Goal: Information Seeking & Learning: Learn about a topic

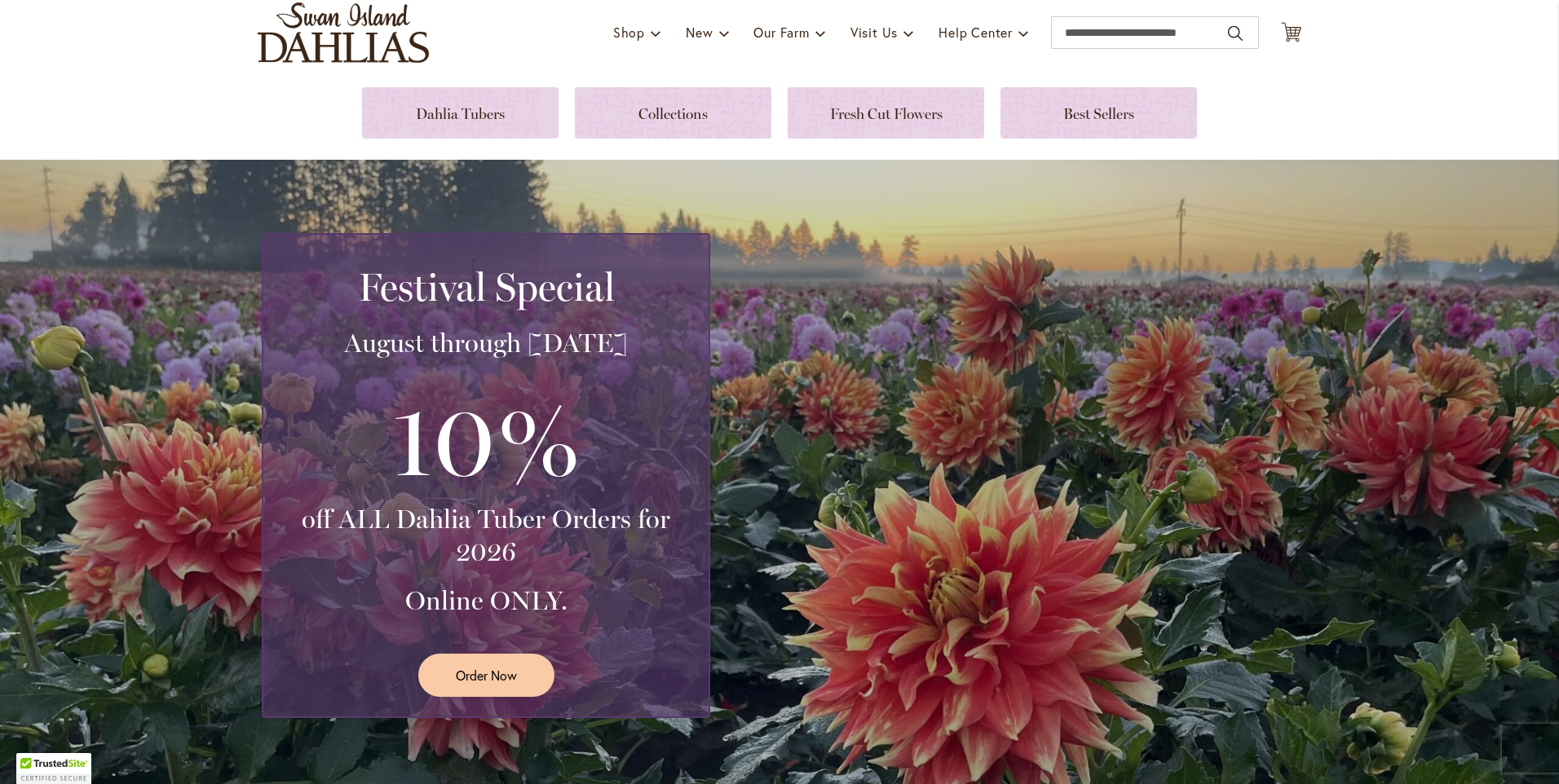
scroll to position [163, 0]
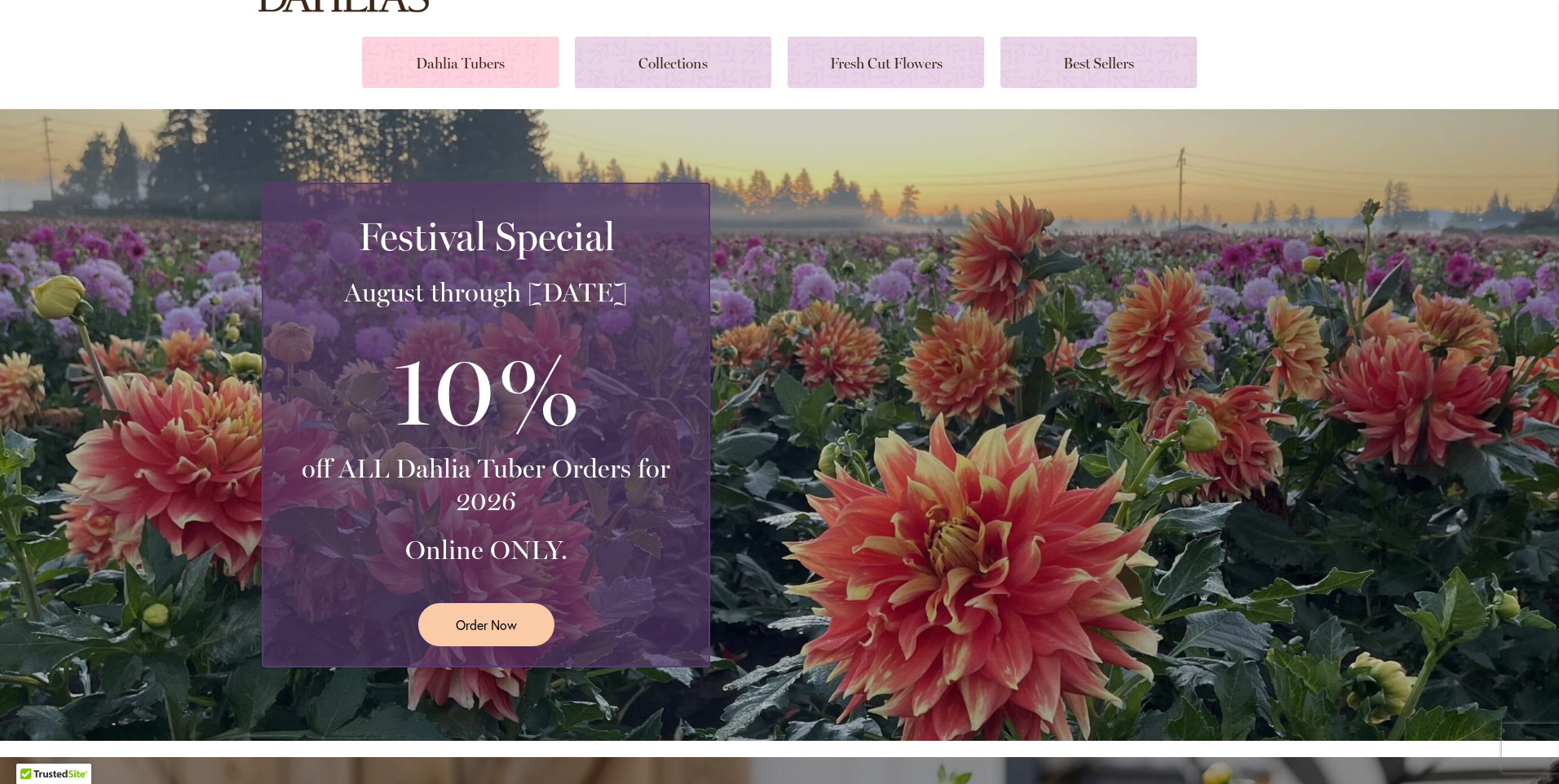
click at [449, 68] on link at bounding box center [460, 62] width 197 height 51
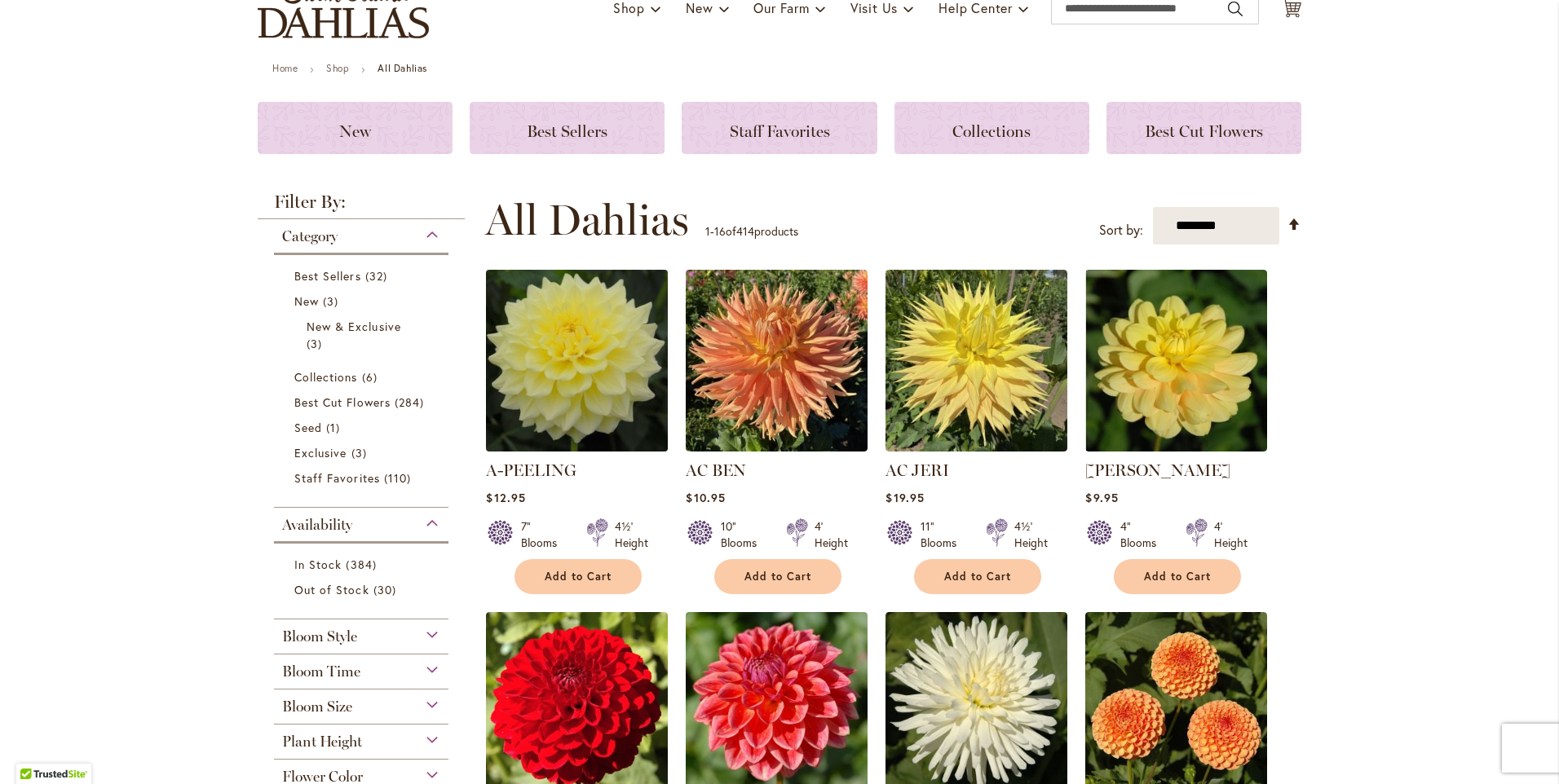
scroll to position [163, 0]
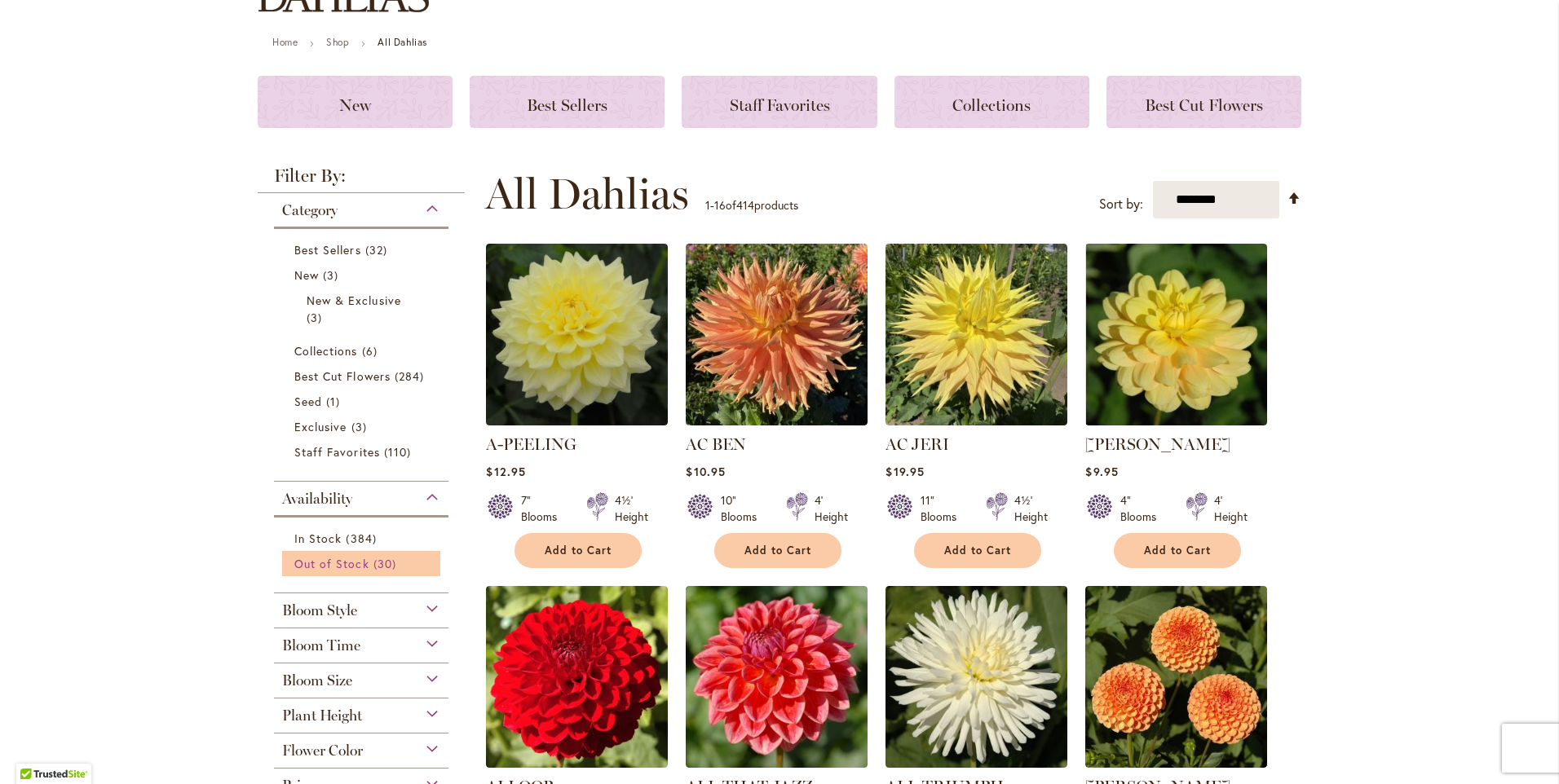
click at [344, 567] on span "Out of Stock" at bounding box center [332, 563] width 75 height 15
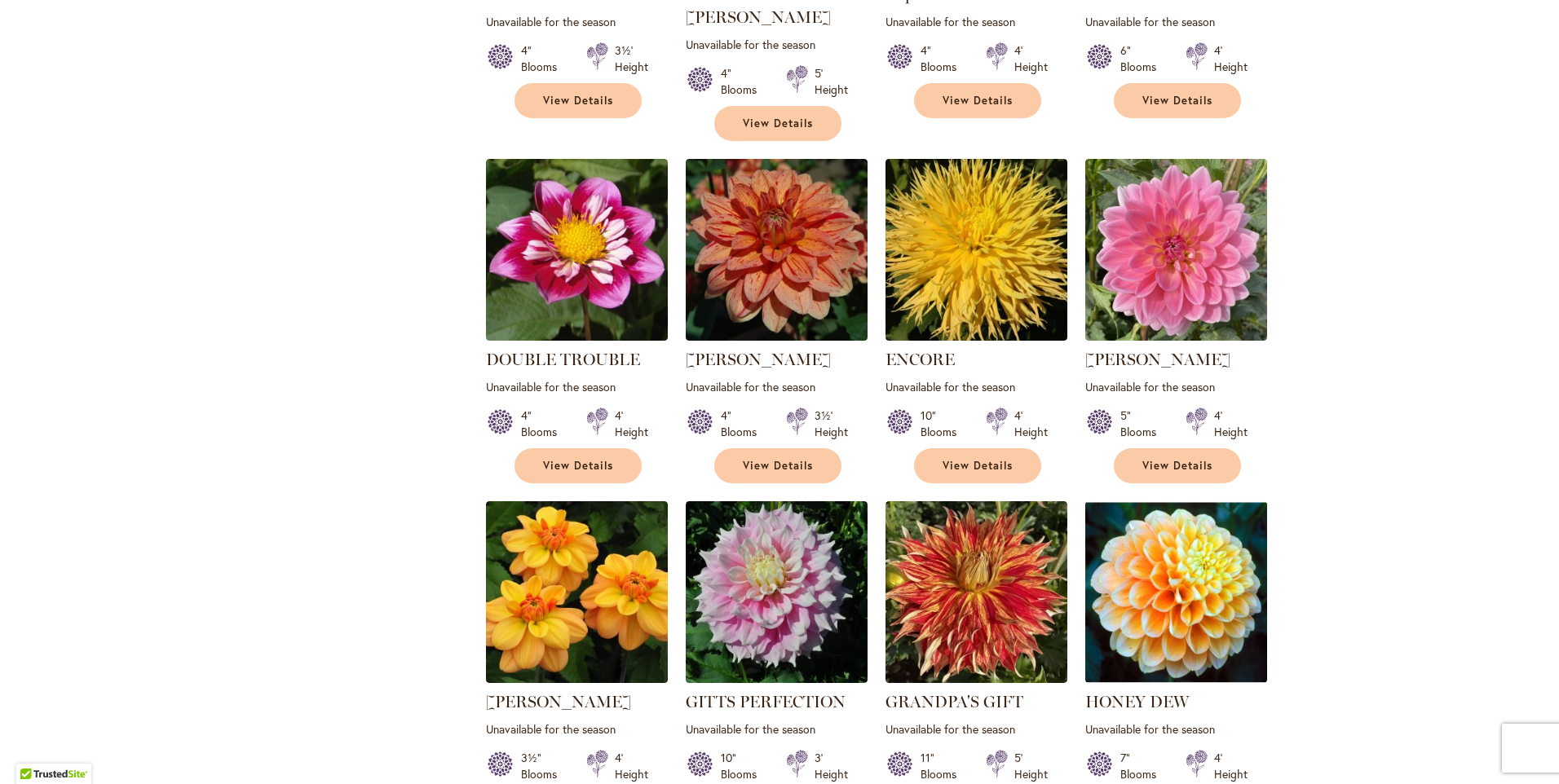
scroll to position [1025, 0]
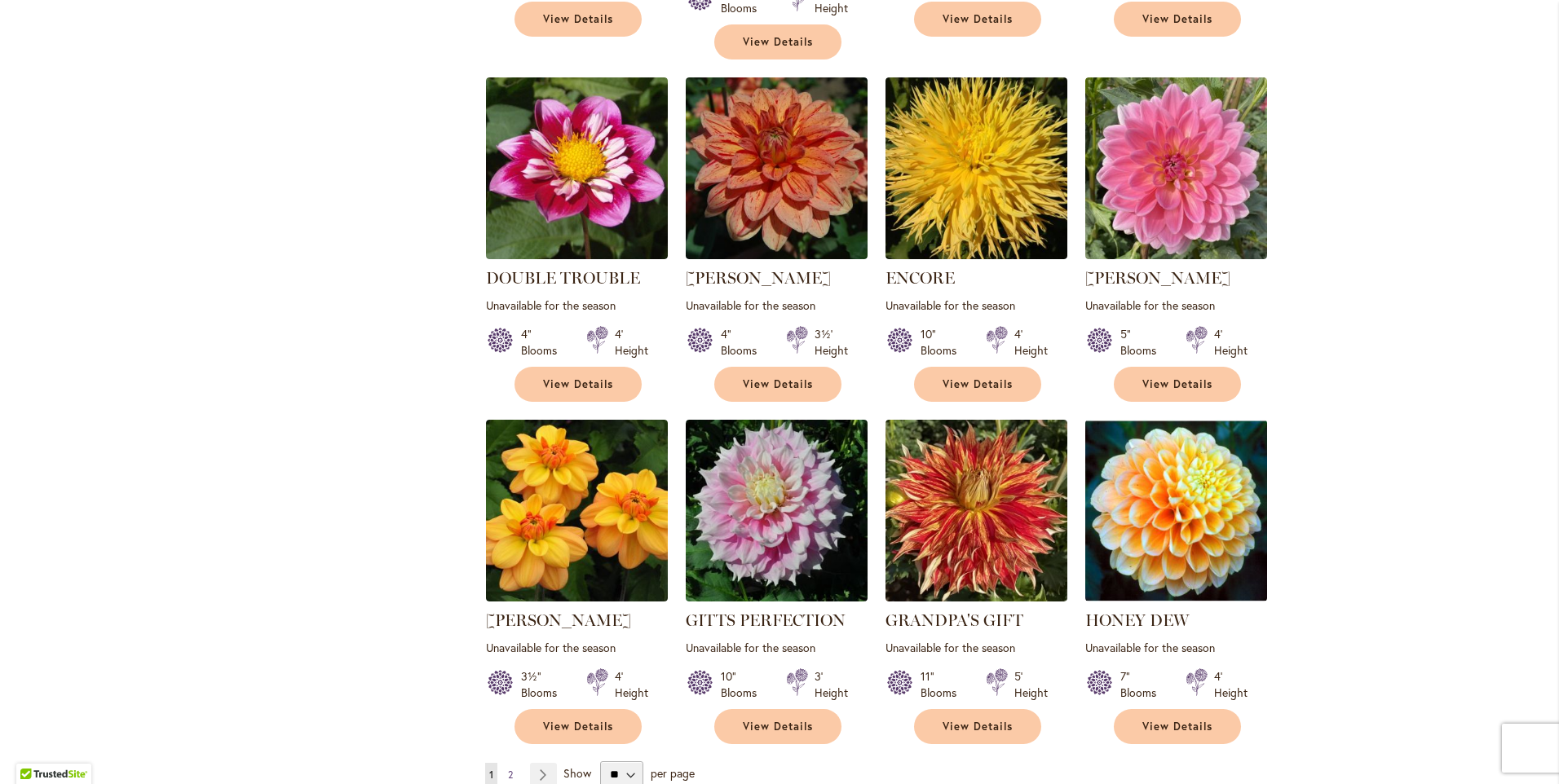
click at [508, 769] on span "2" at bounding box center [511, 775] width 5 height 12
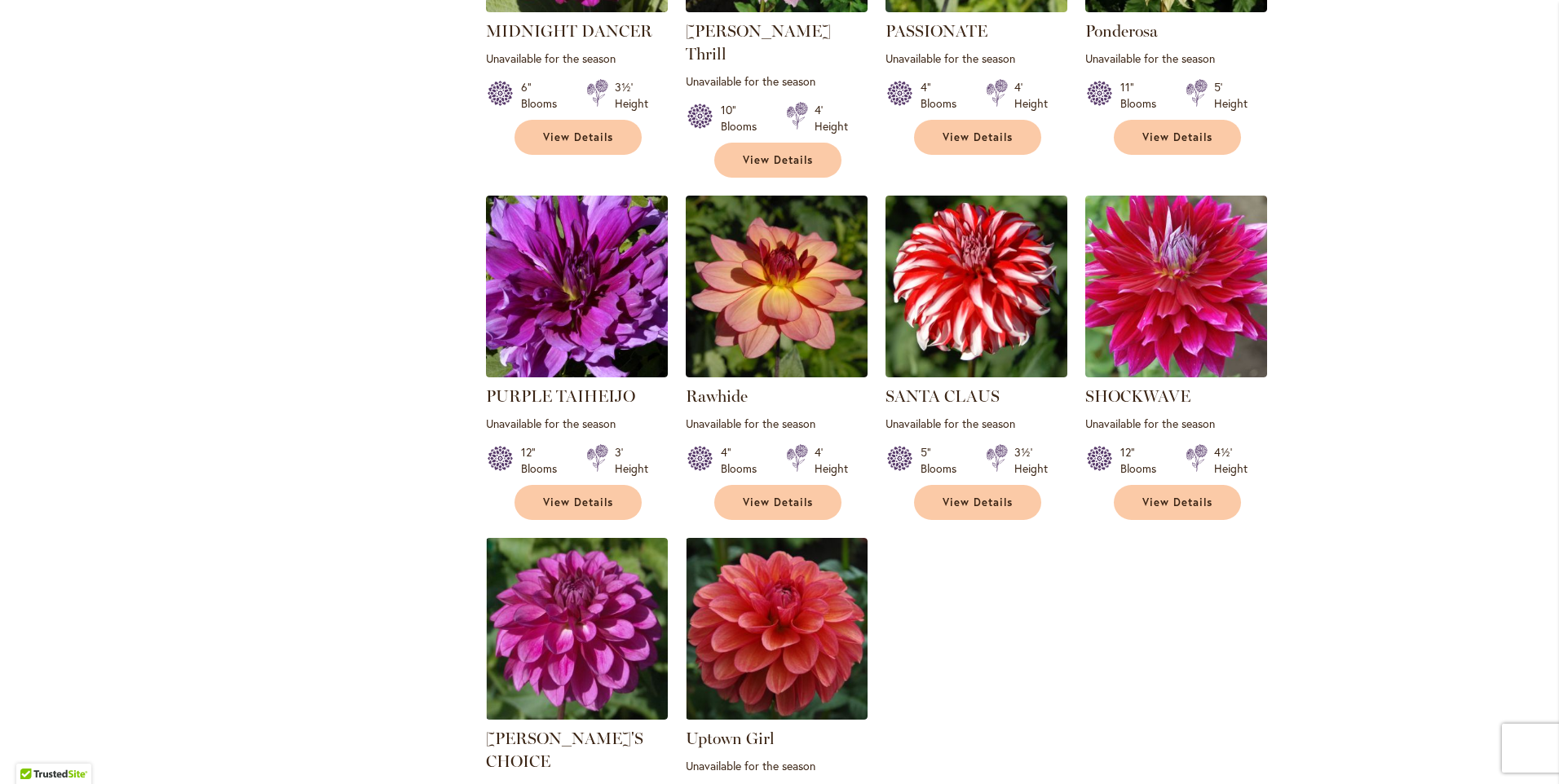
scroll to position [896, 0]
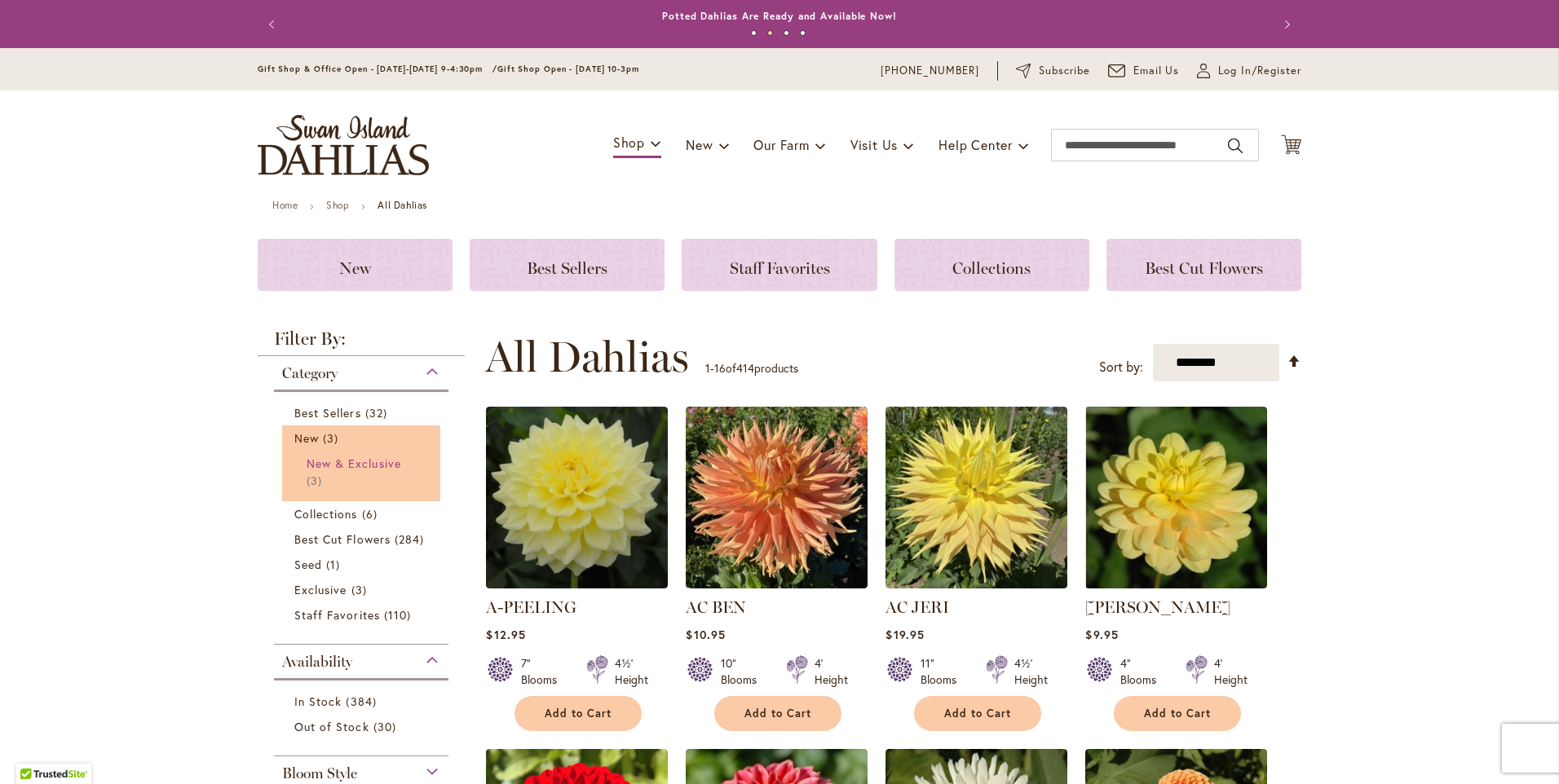
click at [357, 464] on span "New & Exclusive" at bounding box center [354, 464] width 95 height 15
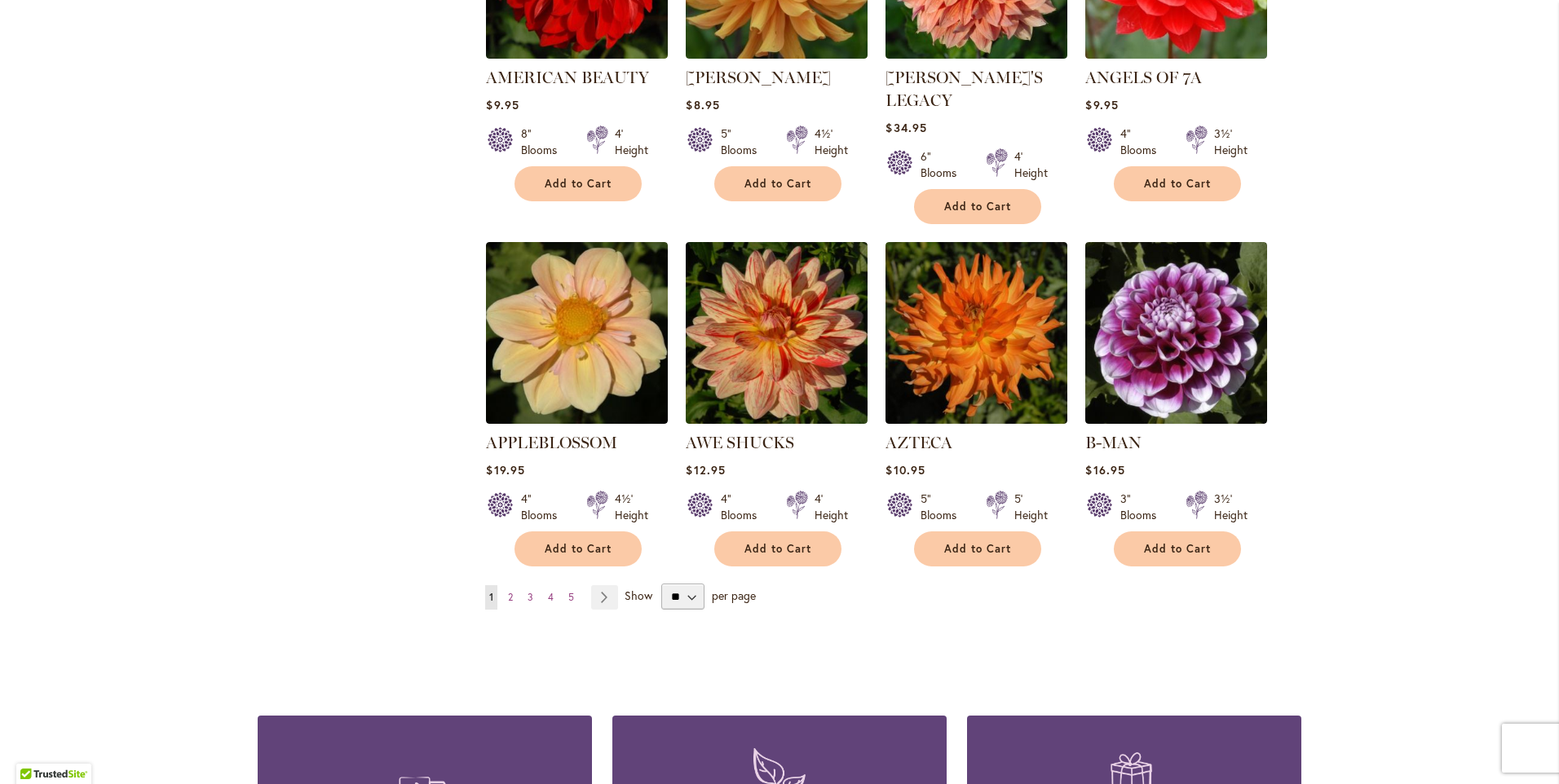
scroll to position [1223, 0]
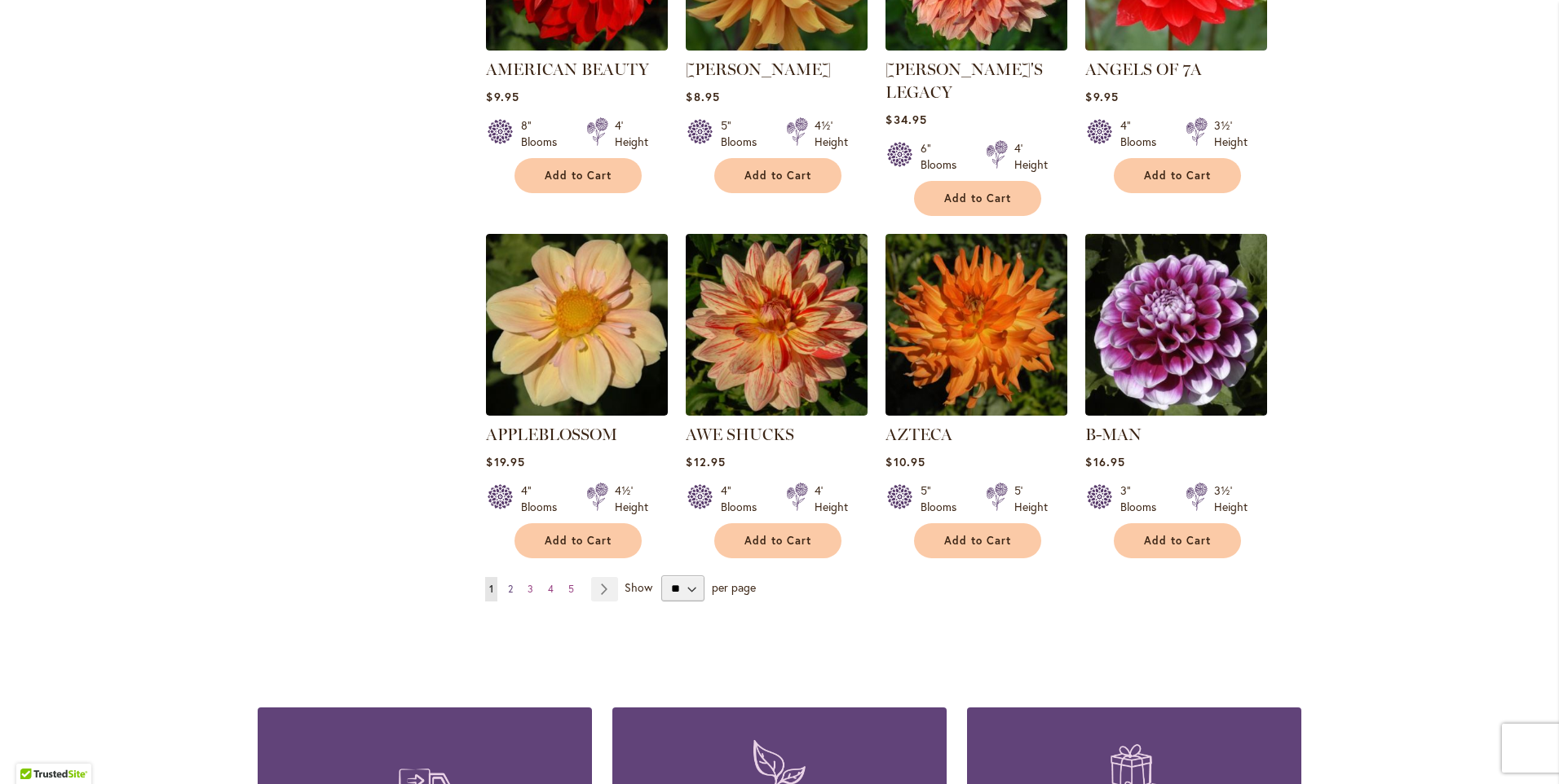
click at [508, 583] on span "2" at bounding box center [511, 589] width 5 height 12
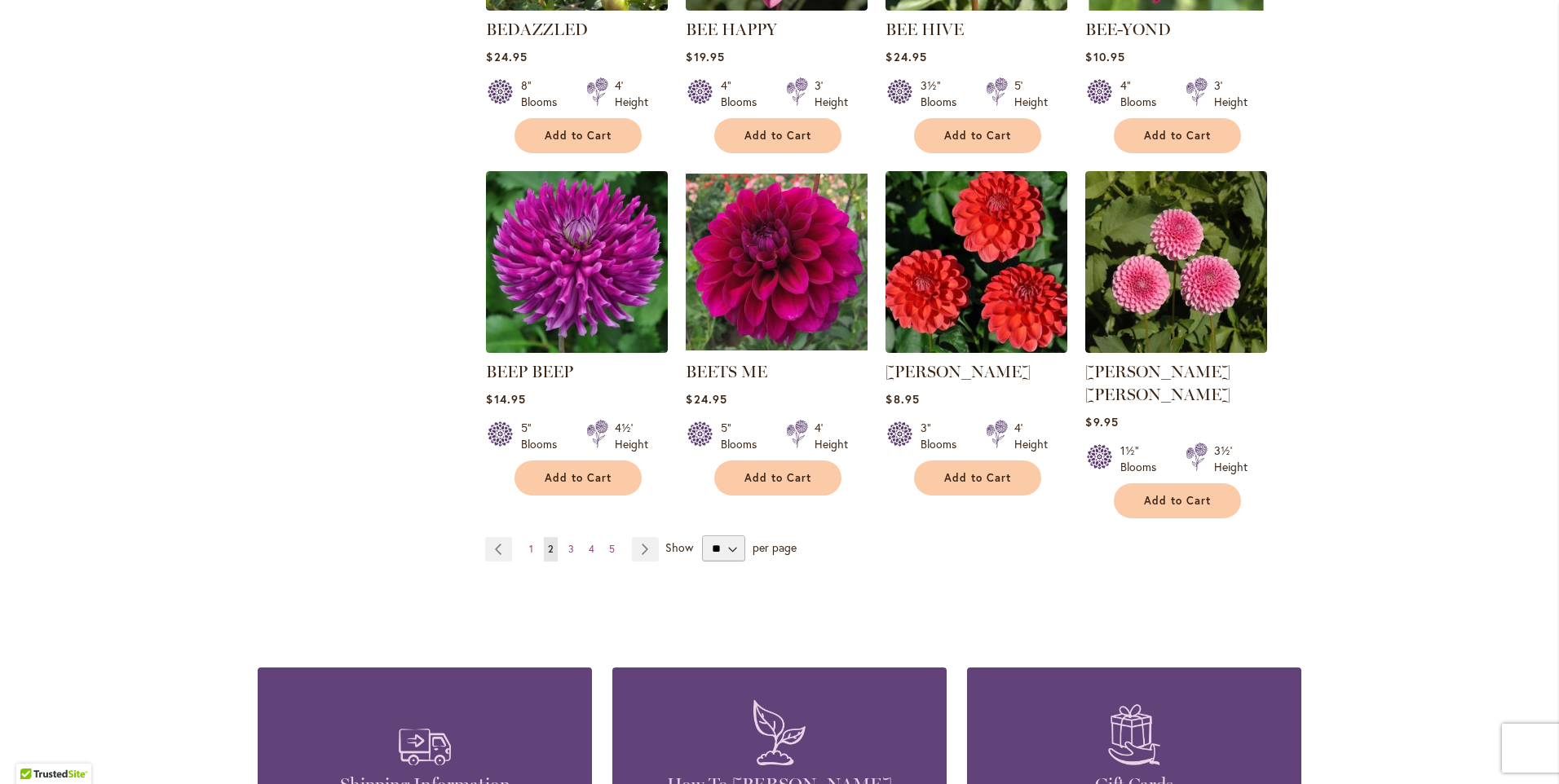
scroll to position [1304, 0]
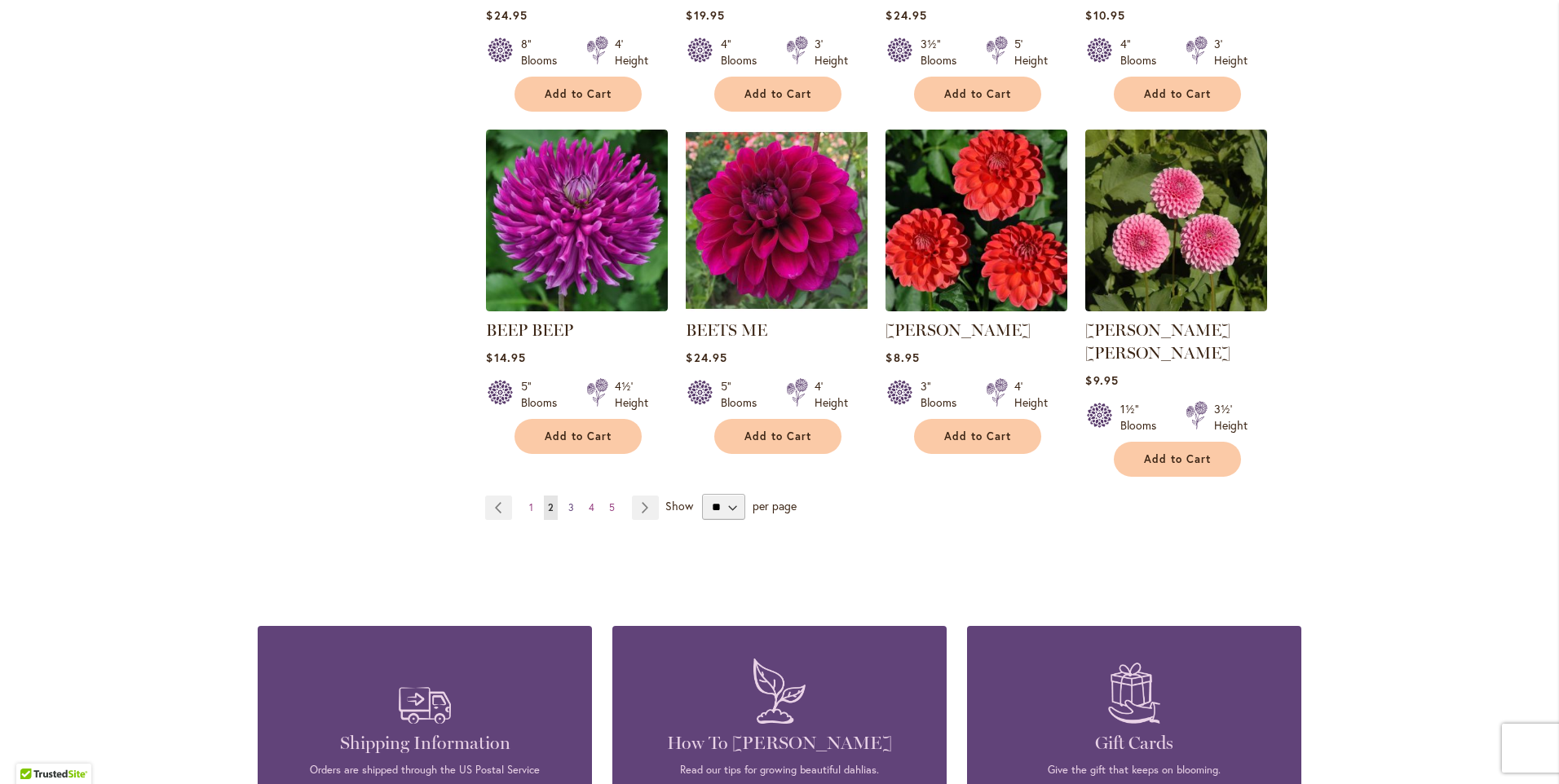
click at [569, 501] on span "3" at bounding box center [571, 507] width 6 height 12
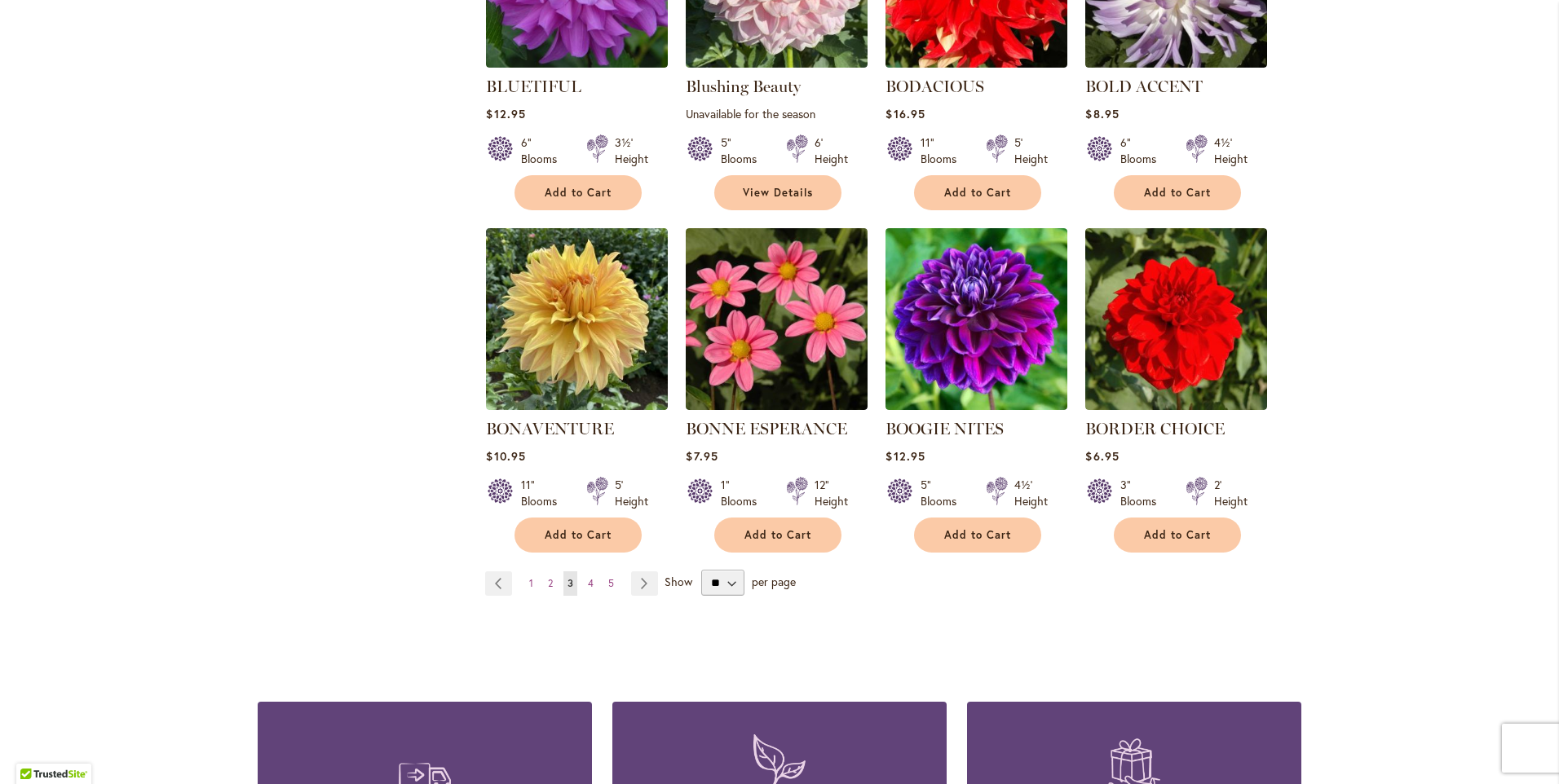
scroll to position [1223, 0]
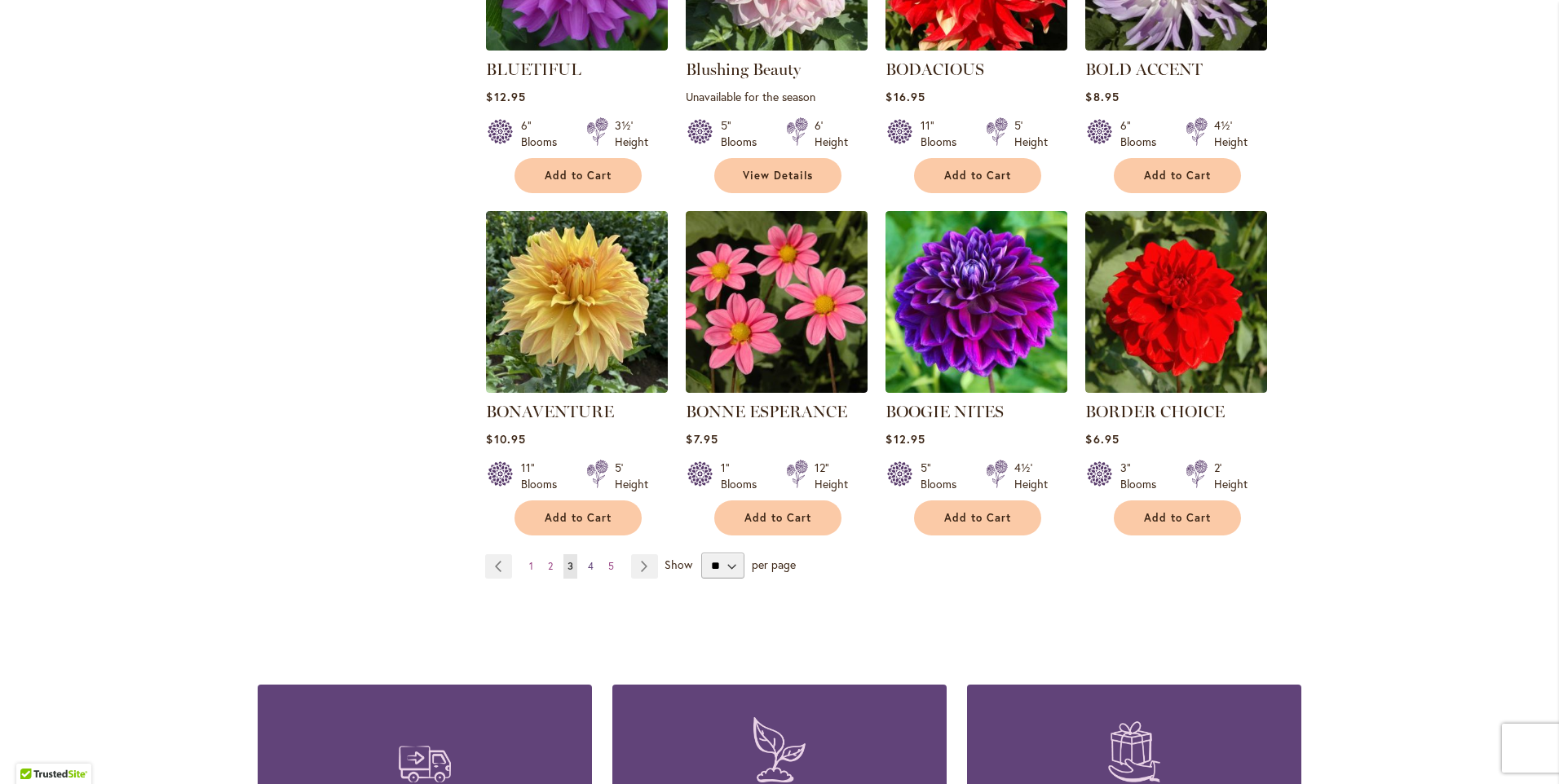
click at [588, 565] on span "4" at bounding box center [591, 566] width 6 height 12
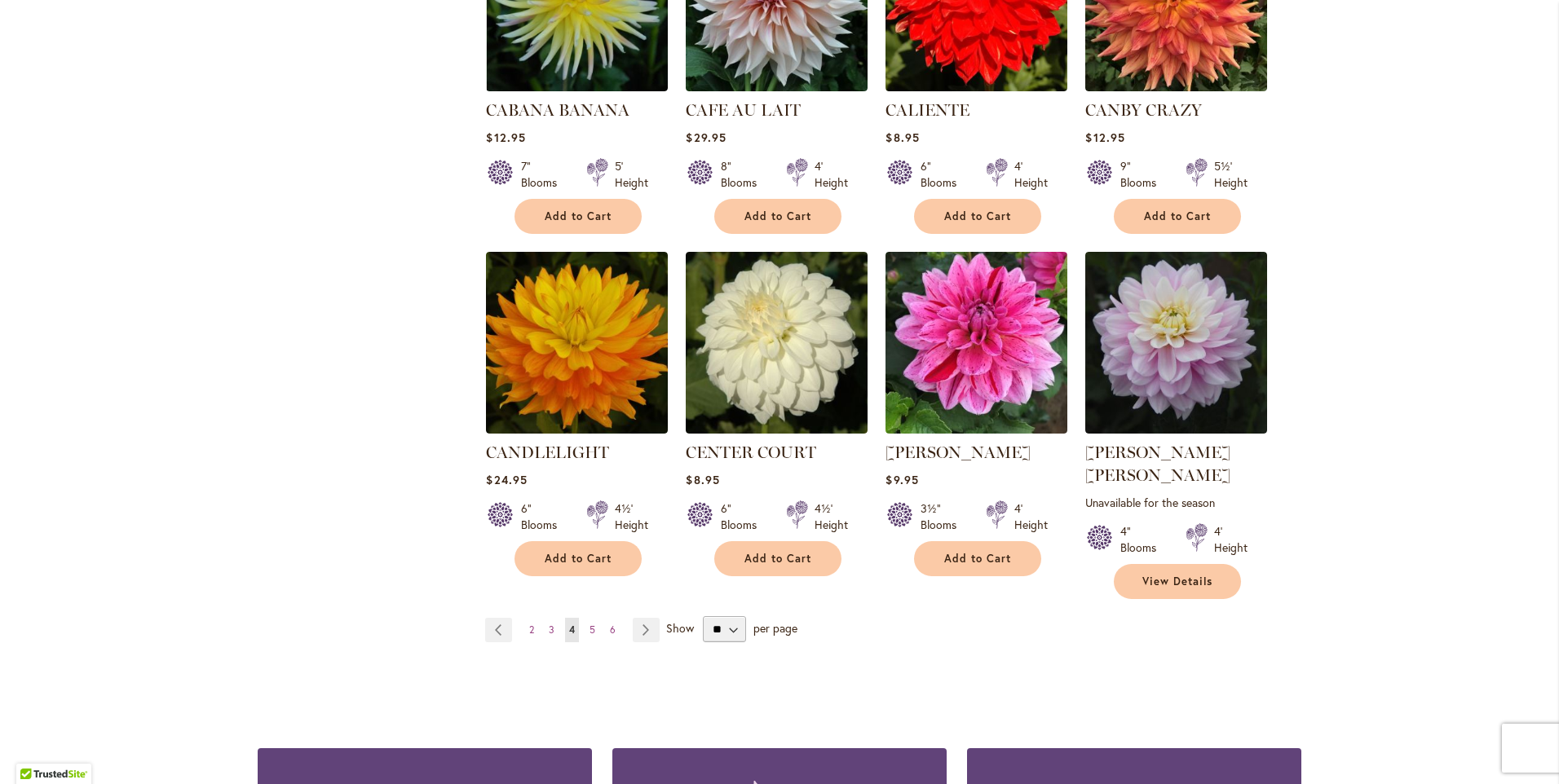
scroll to position [1223, 0]
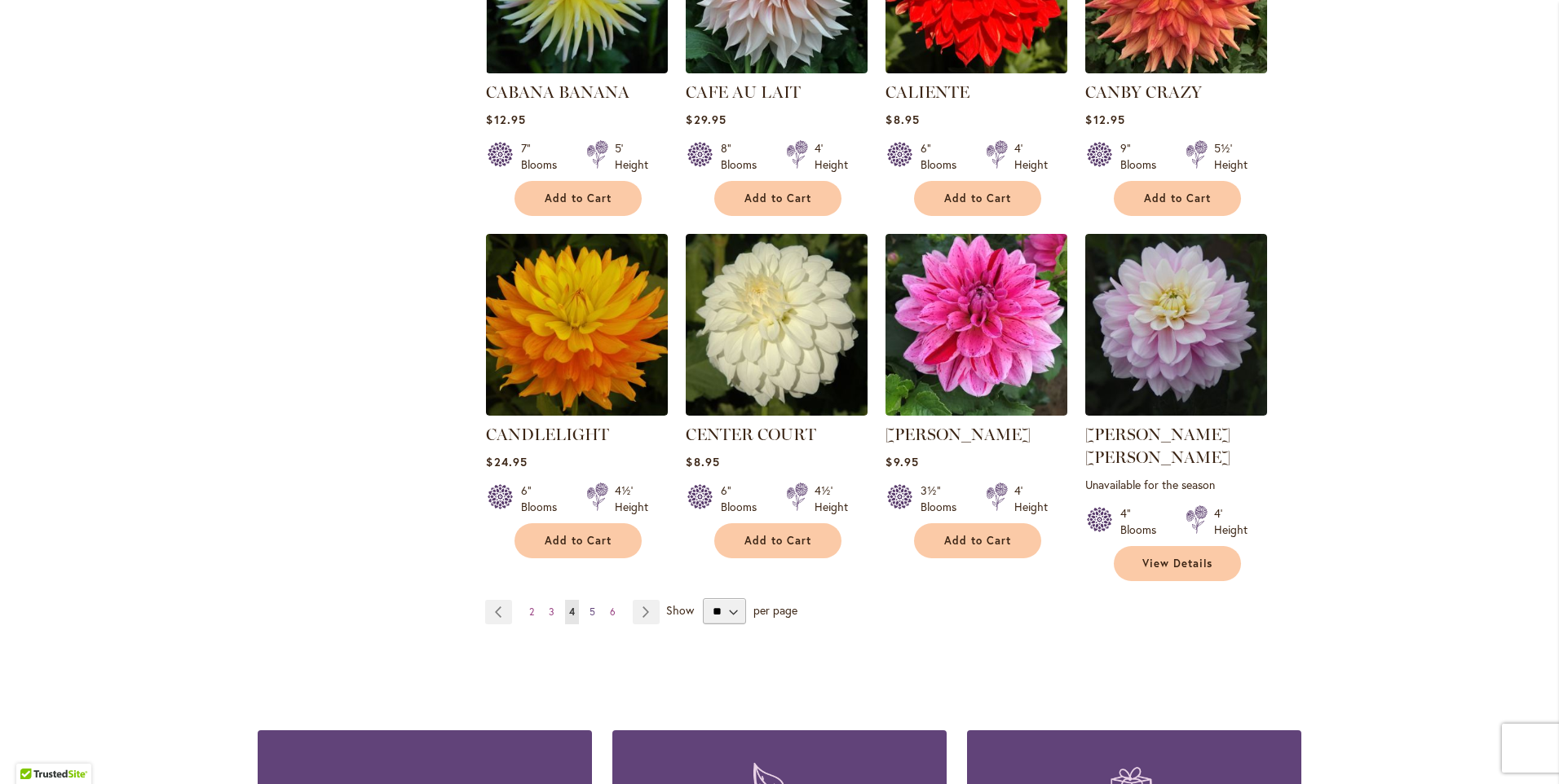
click at [590, 606] on span "5" at bounding box center [592, 612] width 6 height 12
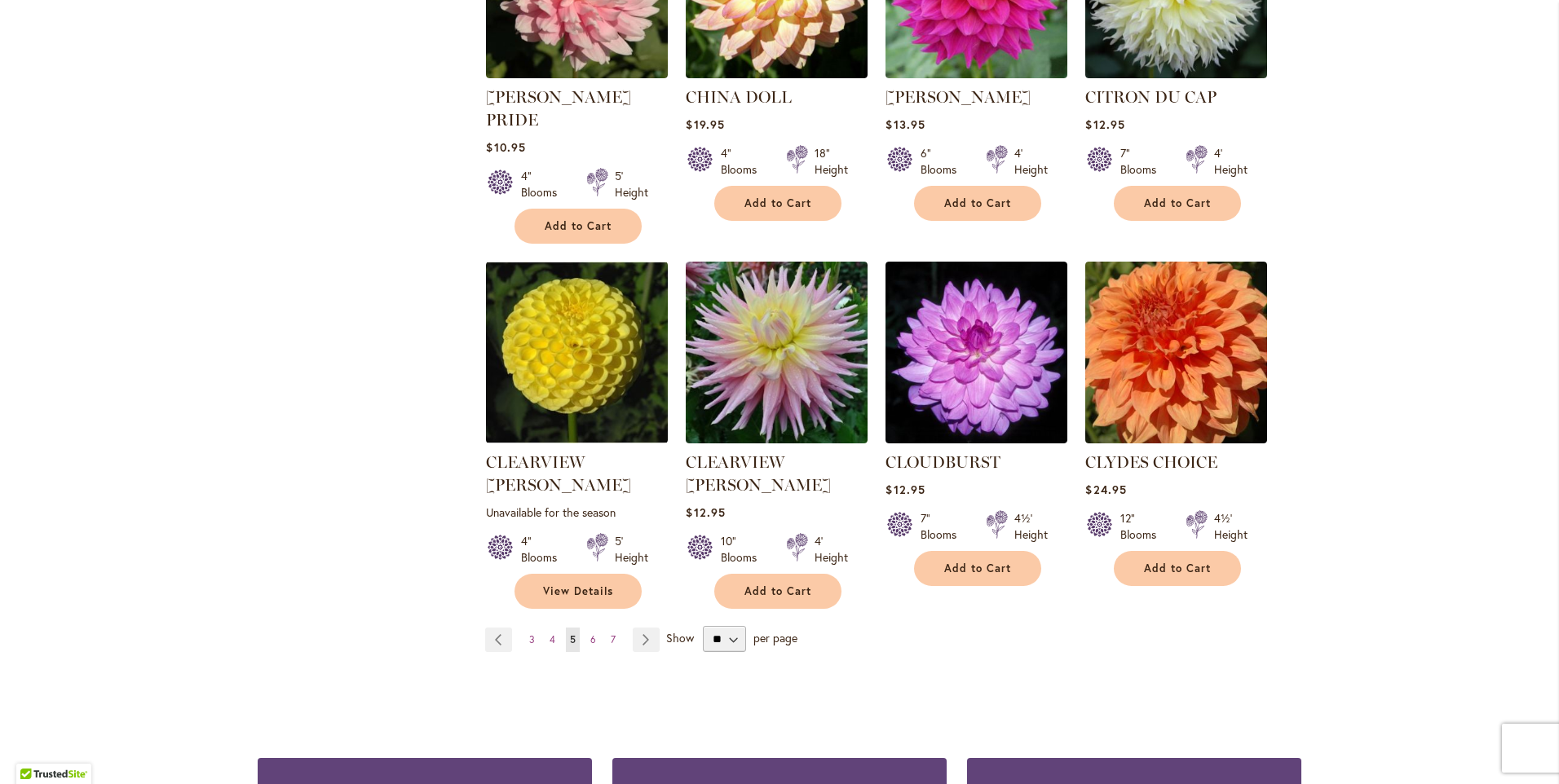
scroll to position [1223, 0]
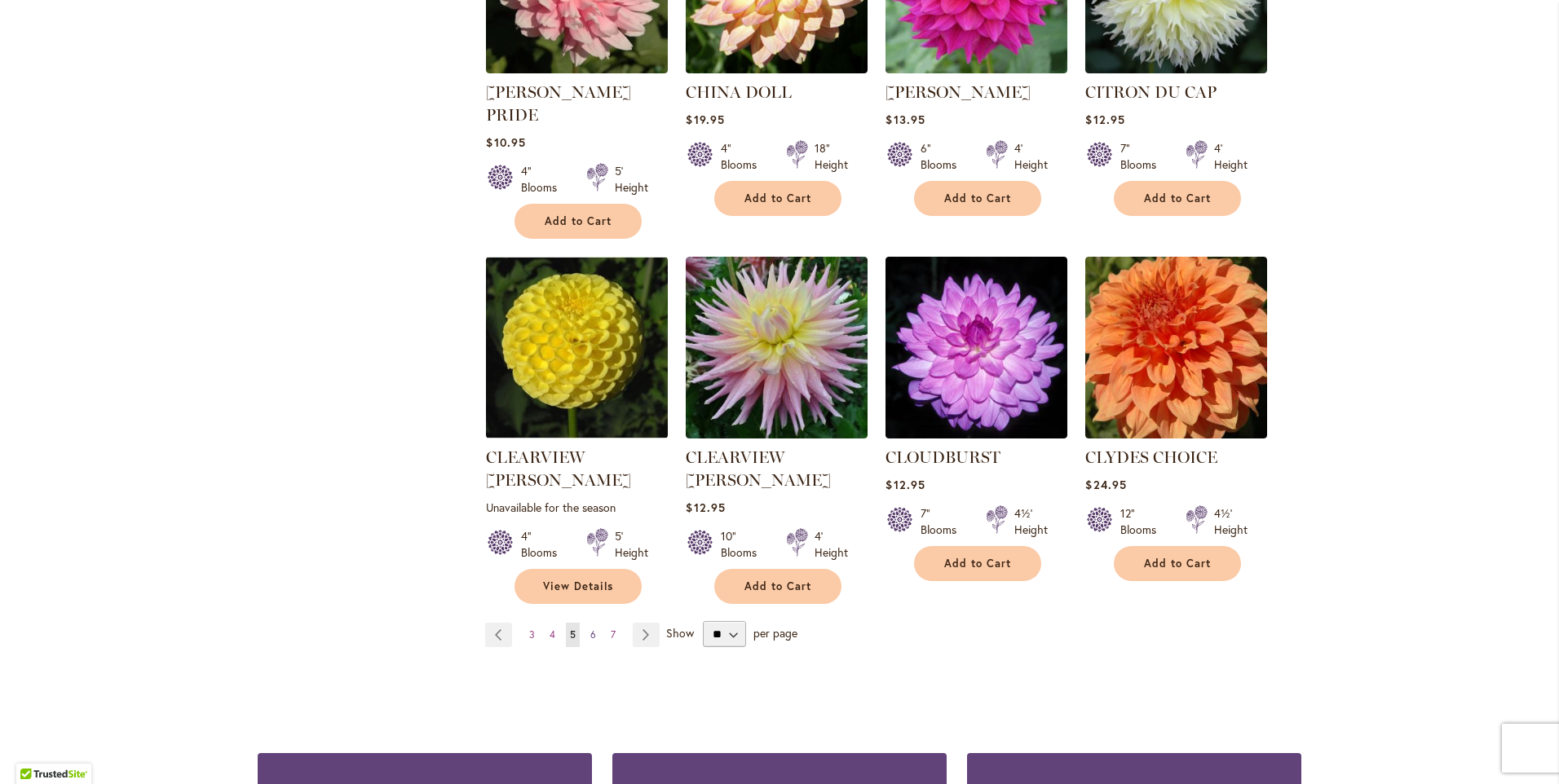
click at [590, 628] on span "6" at bounding box center [592, 634] width 6 height 12
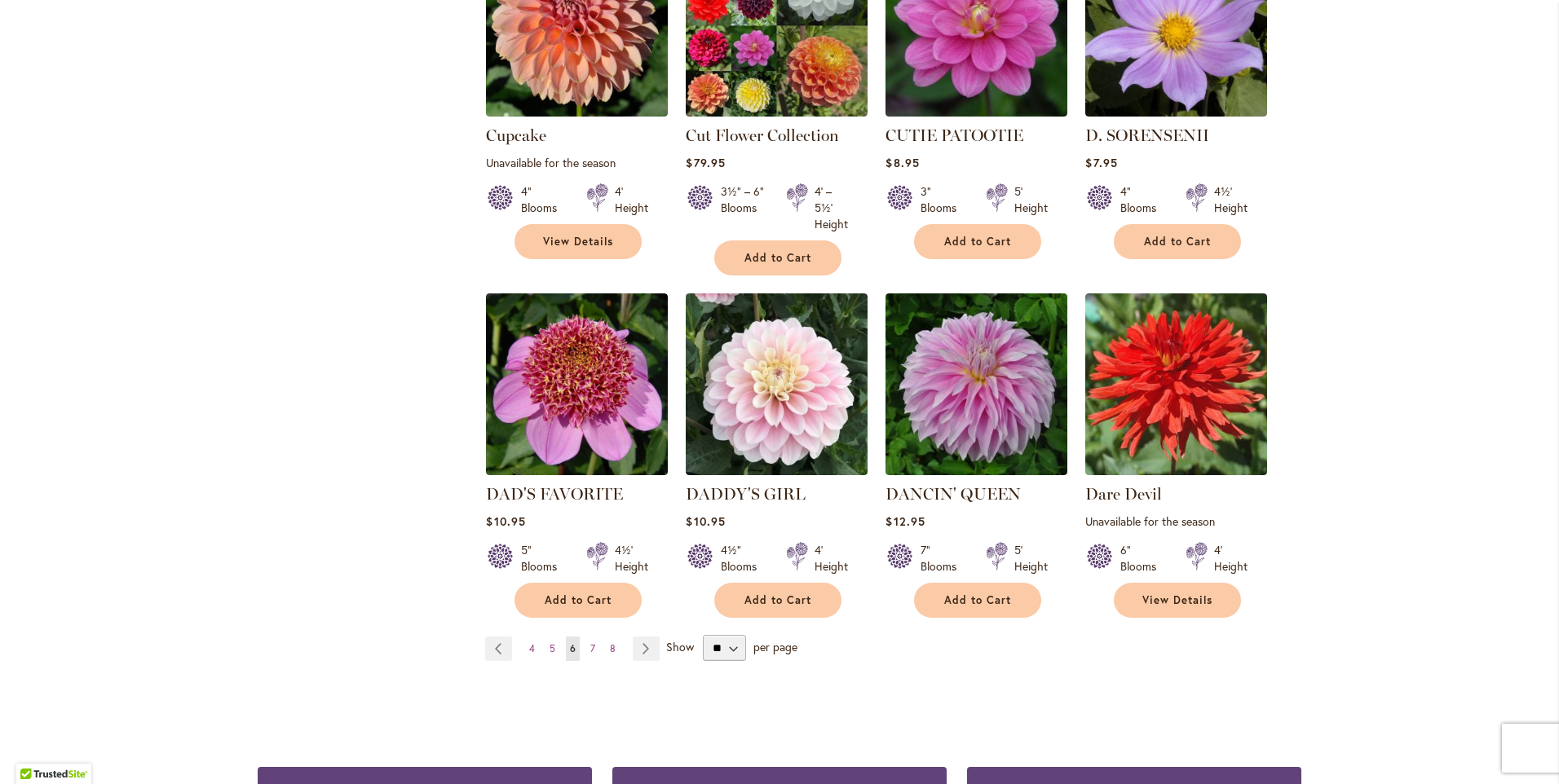
scroll to position [1223, 0]
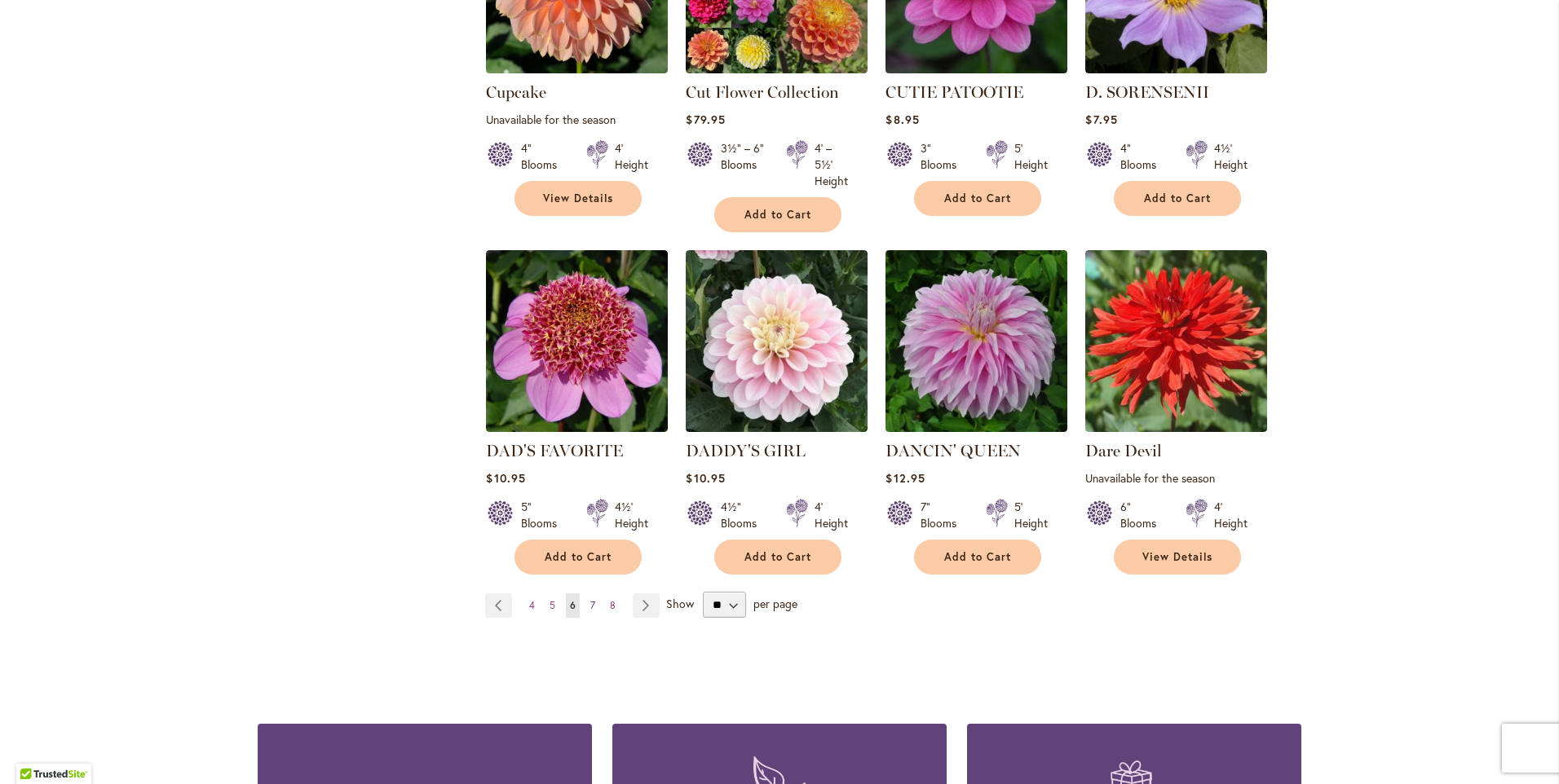
click at [590, 603] on span "7" at bounding box center [592, 605] width 5 height 12
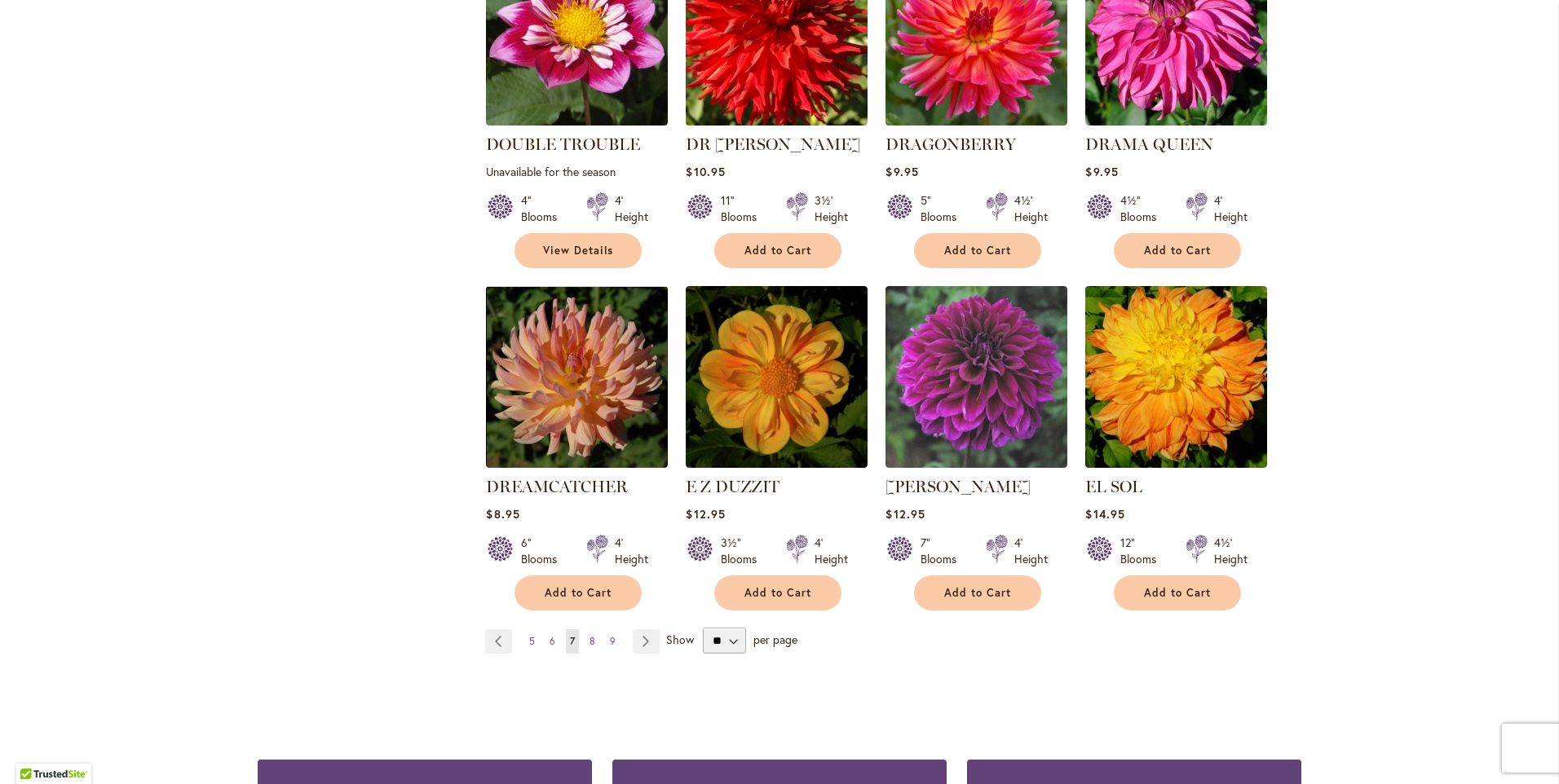
scroll to position [1223, 0]
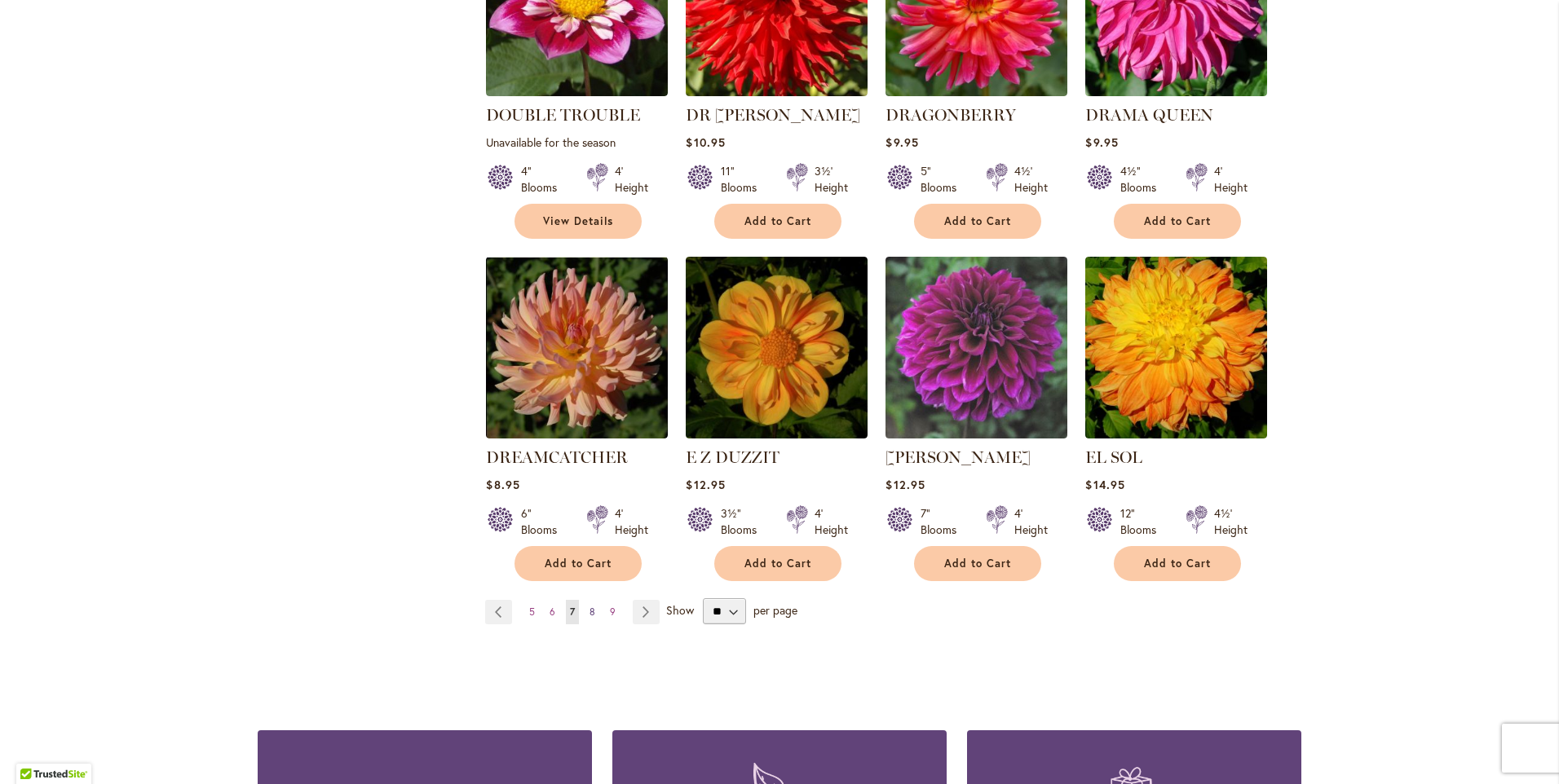
click at [590, 606] on span "8" at bounding box center [592, 612] width 6 height 12
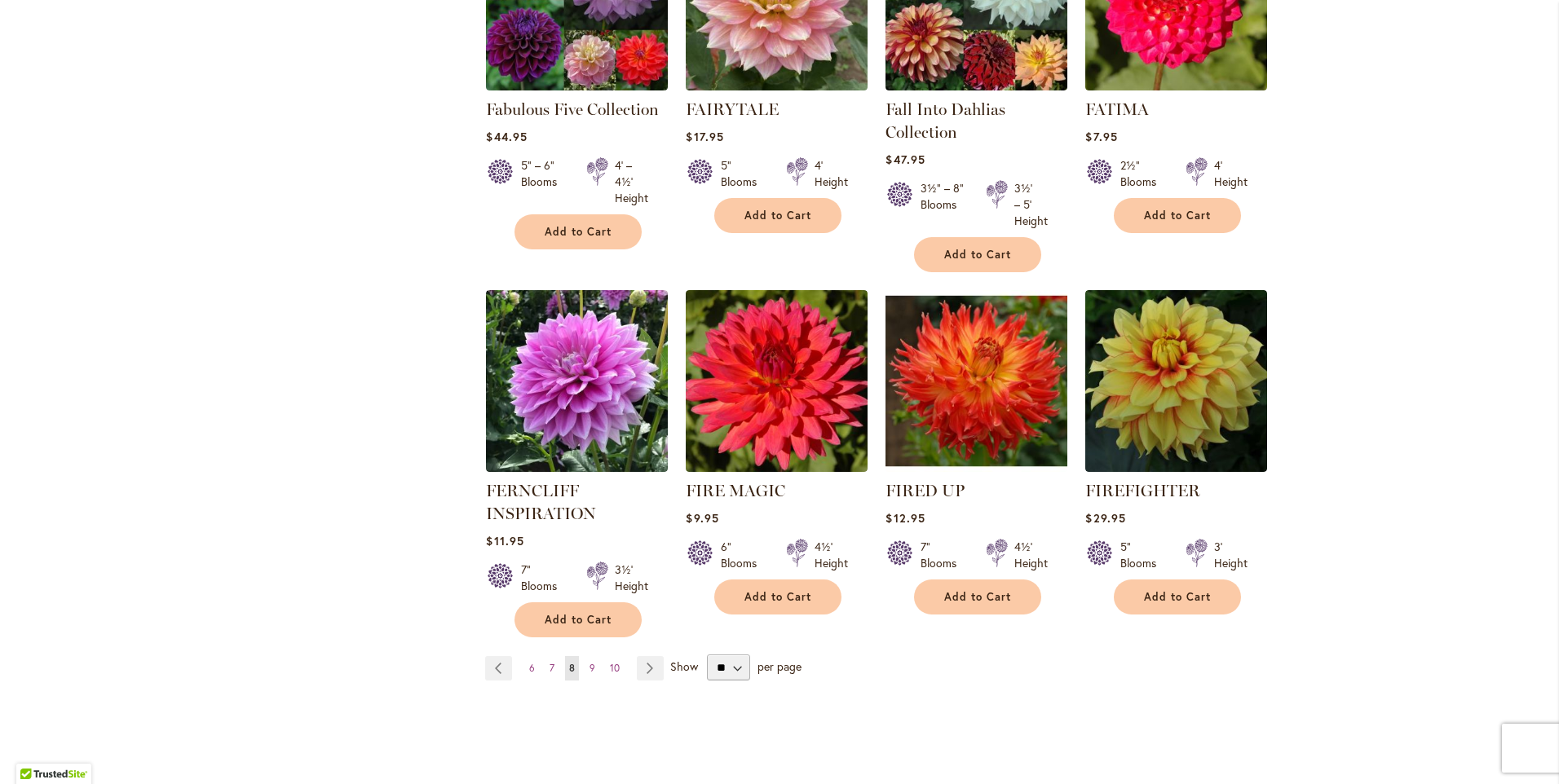
scroll to position [1223, 0]
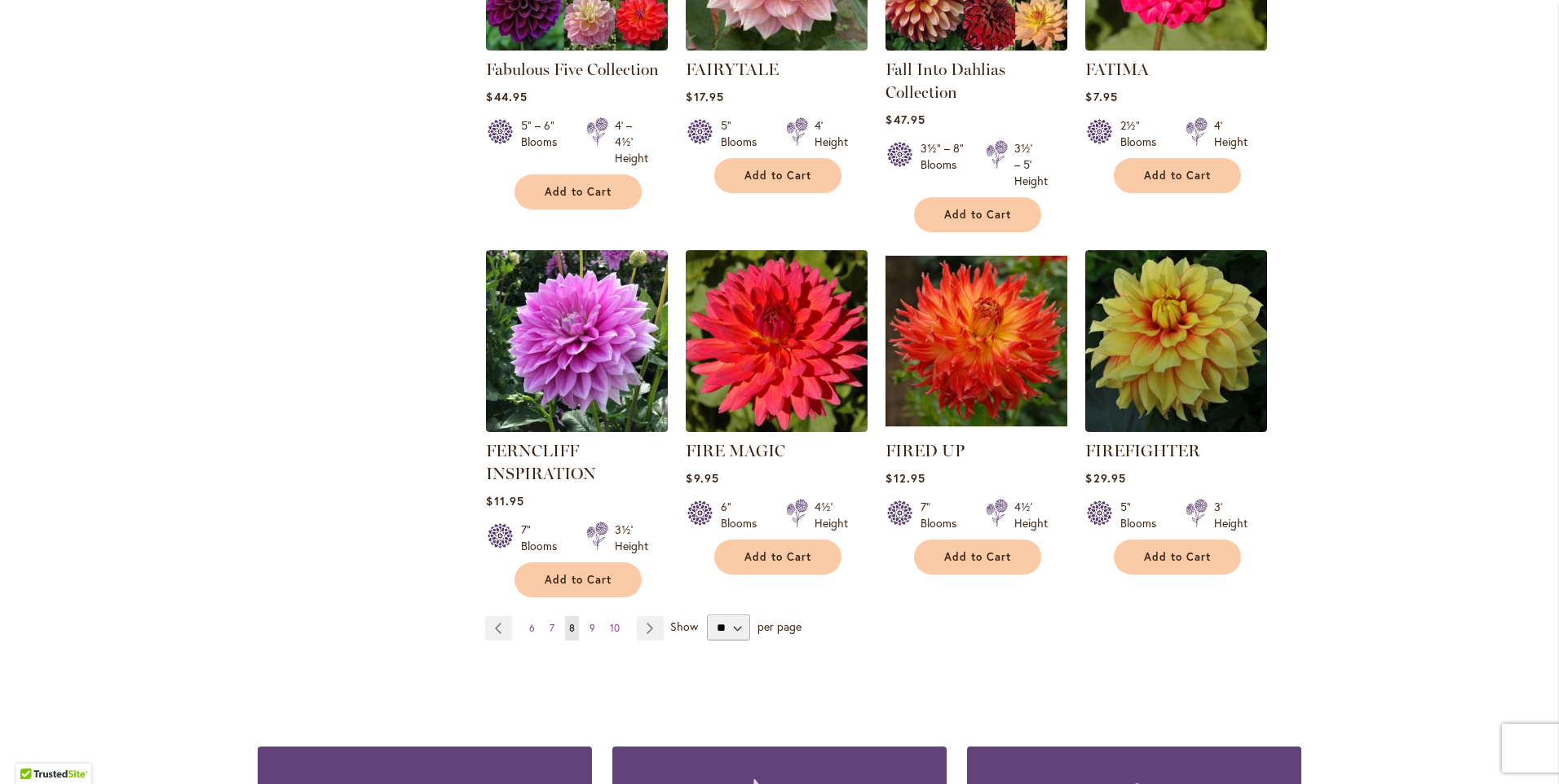
click at [586, 621] on link "Page 9" at bounding box center [592, 628] width 14 height 25
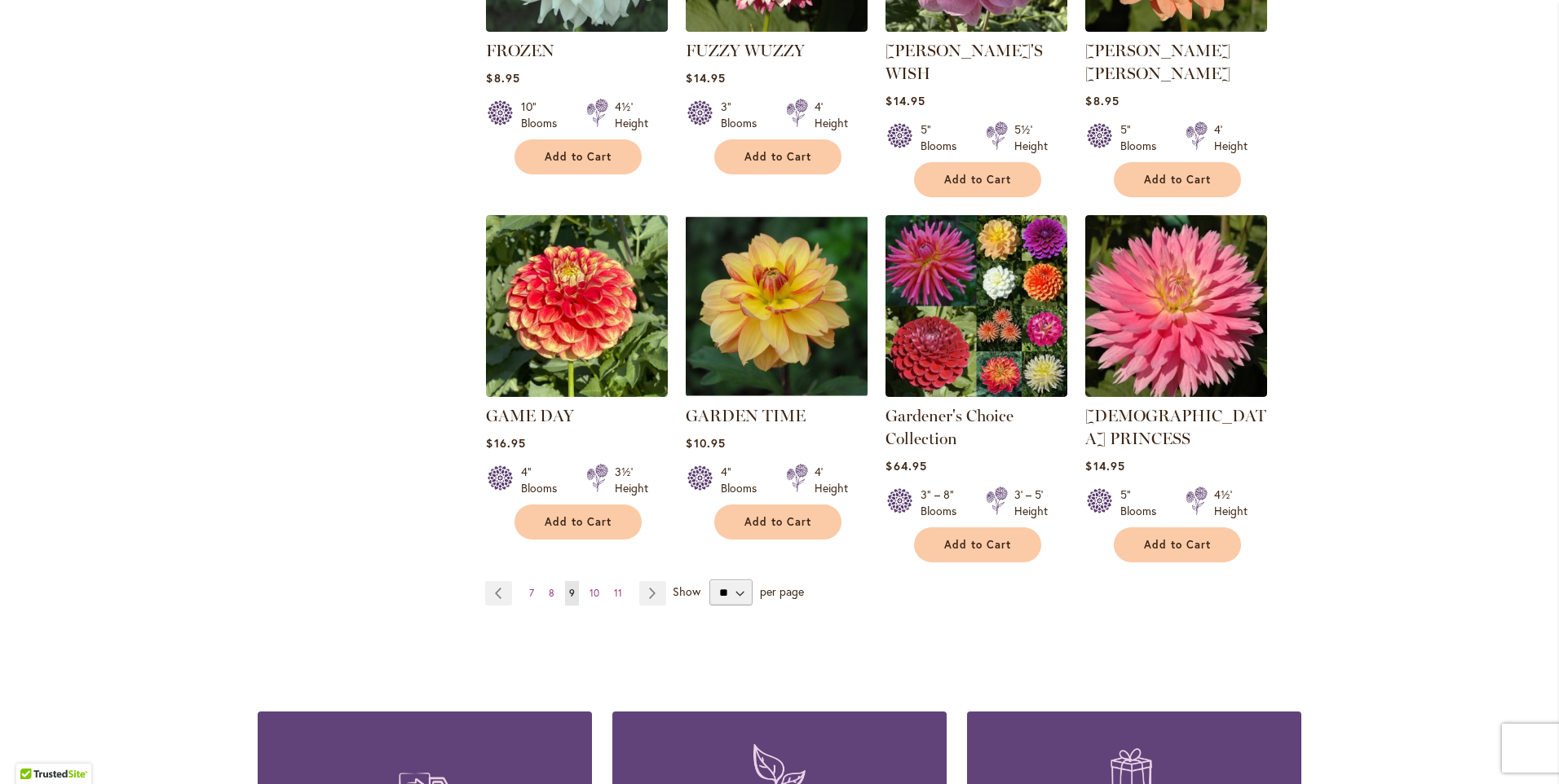
scroll to position [1304, 0]
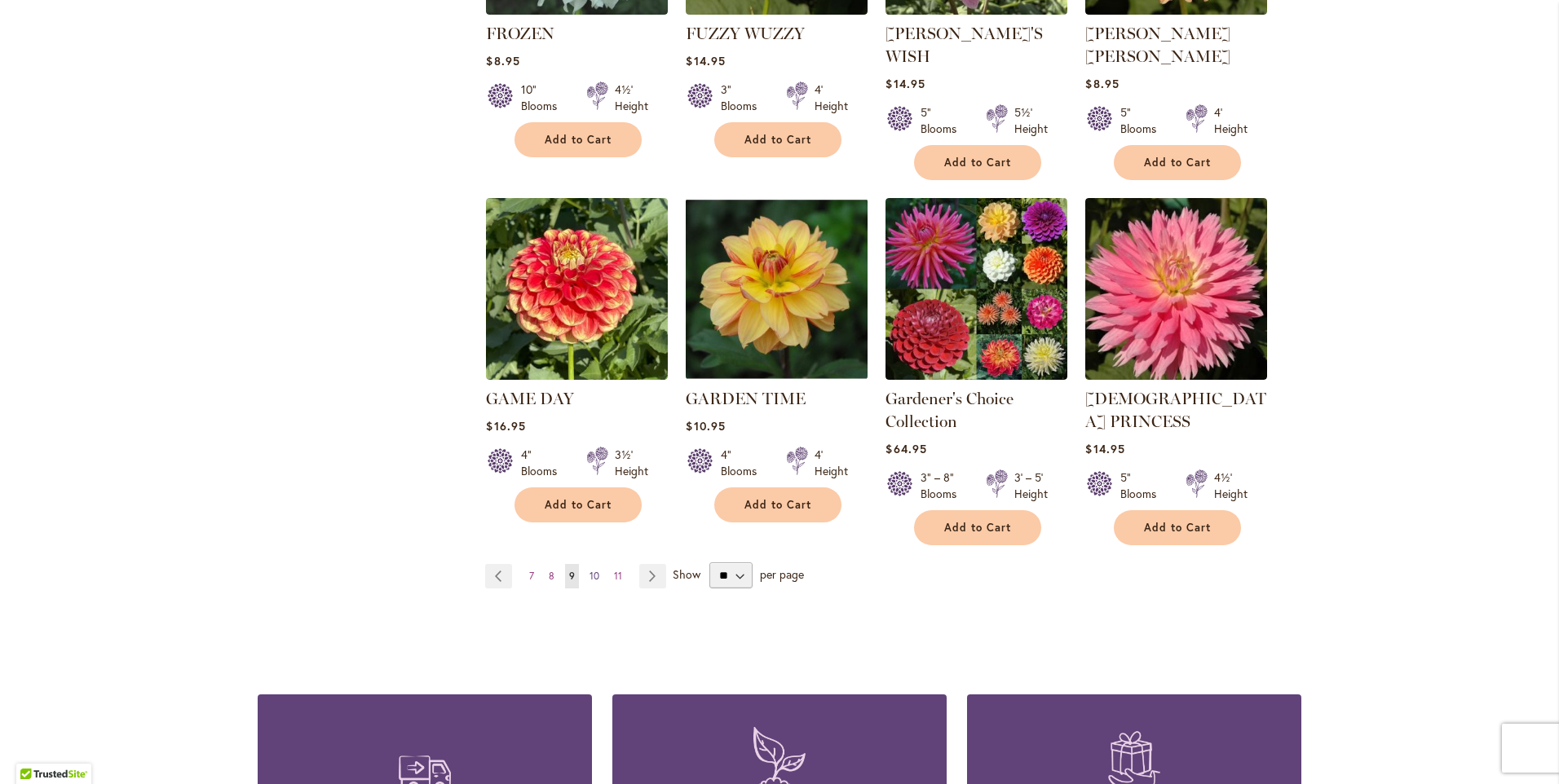
click at [590, 570] on span "10" at bounding box center [594, 576] width 9 height 12
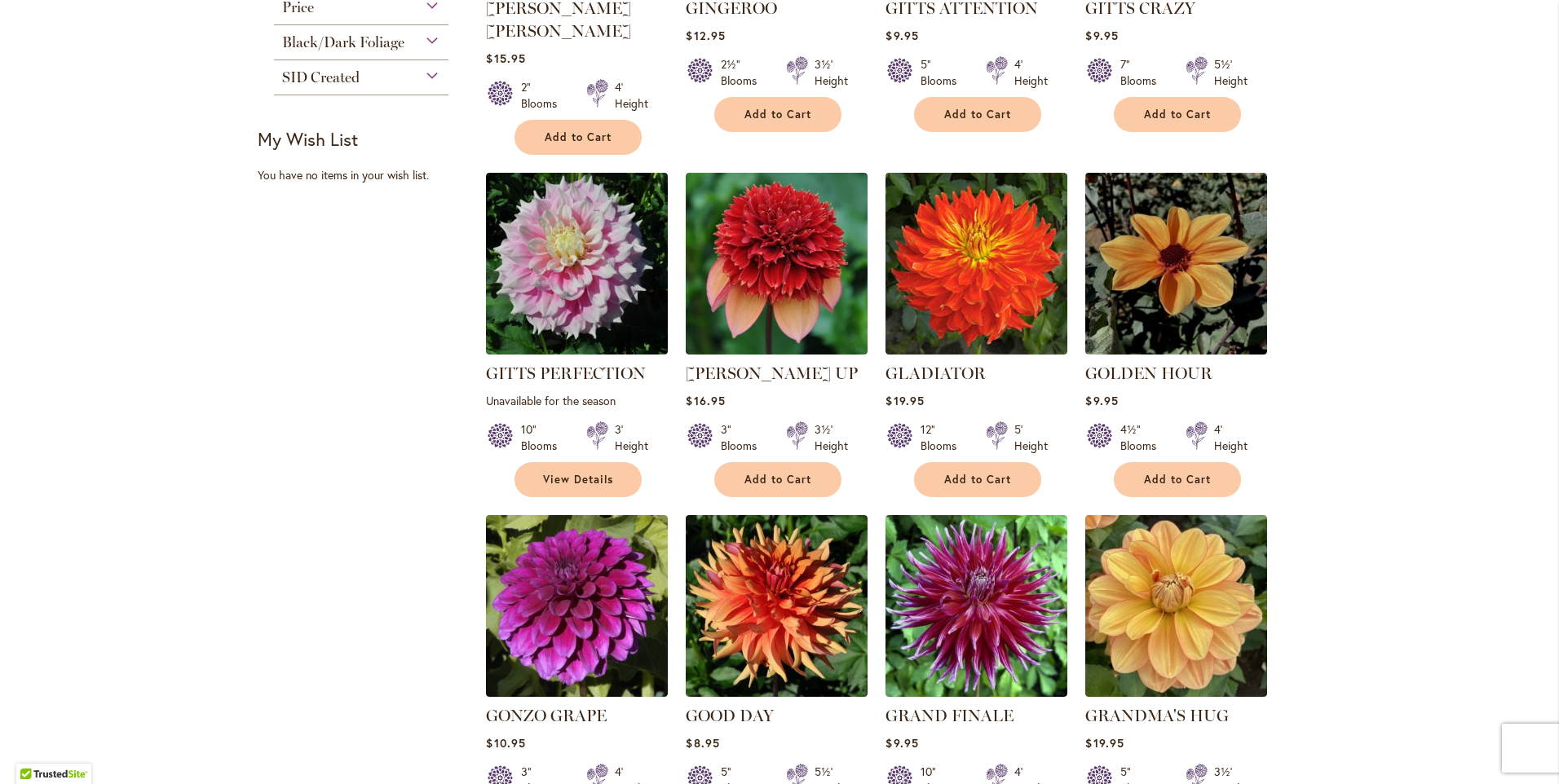
scroll to position [1059, 0]
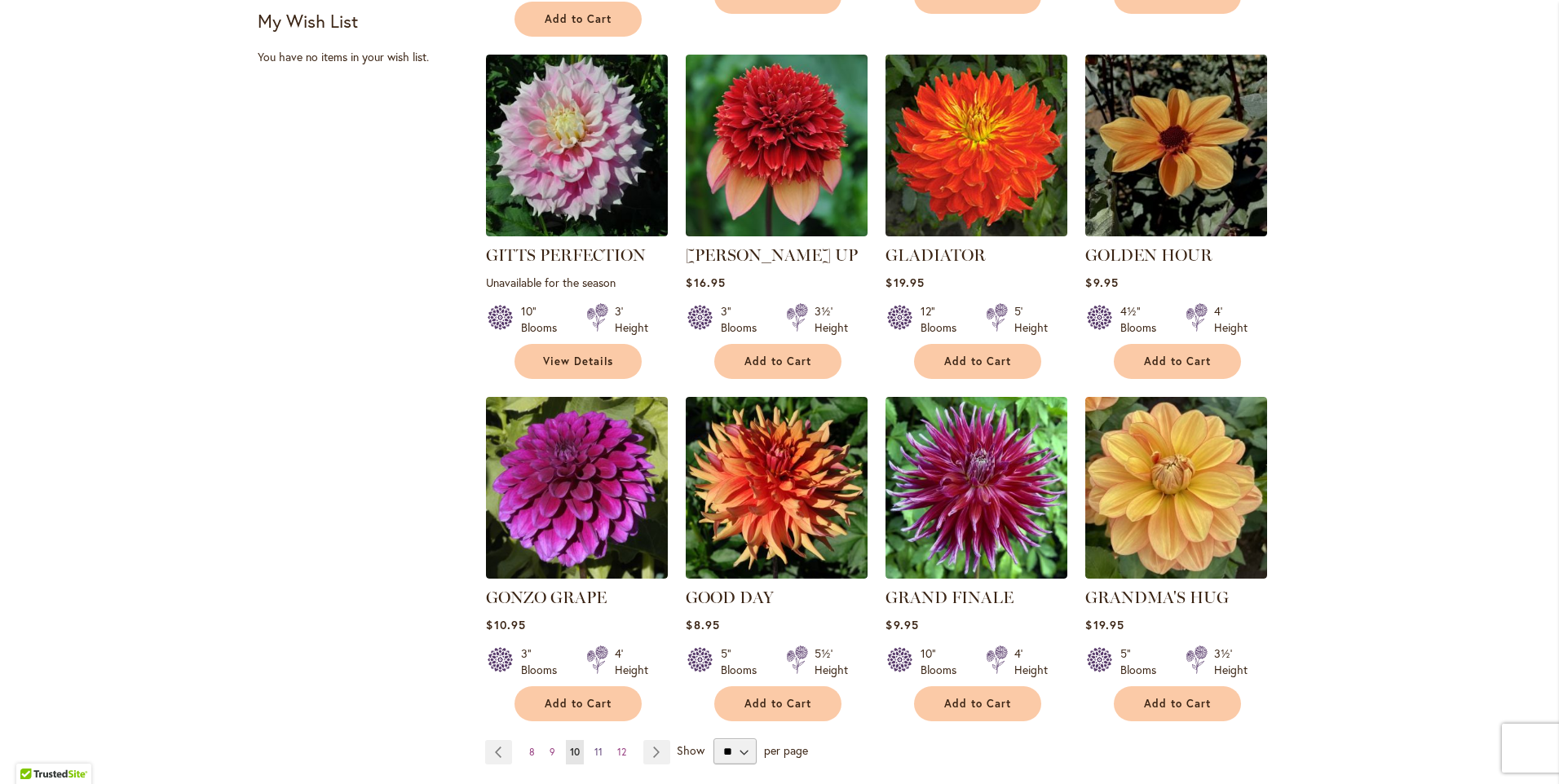
click at [594, 746] on span "11" at bounding box center [598, 752] width 9 height 12
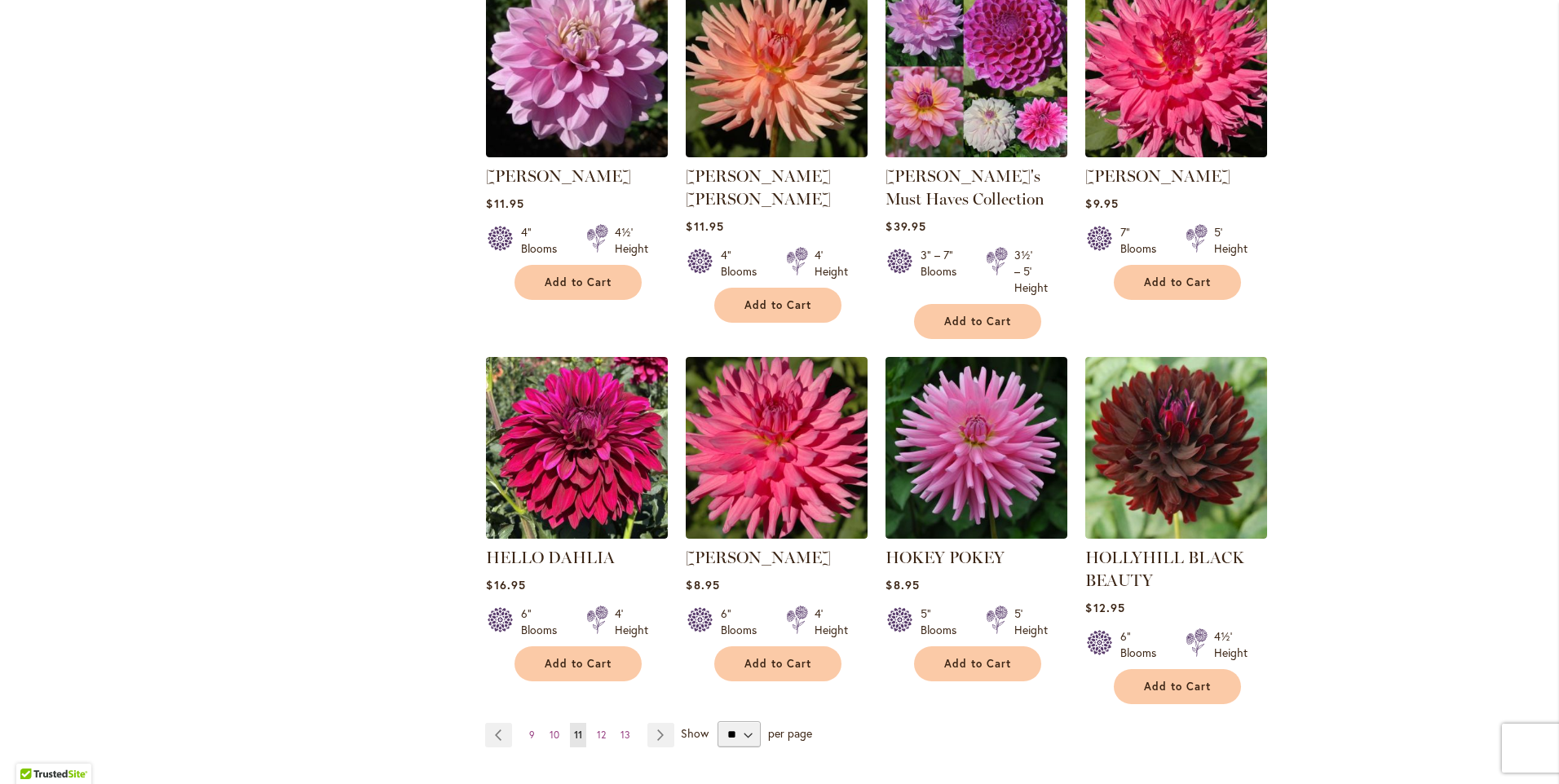
scroll to position [1141, 0]
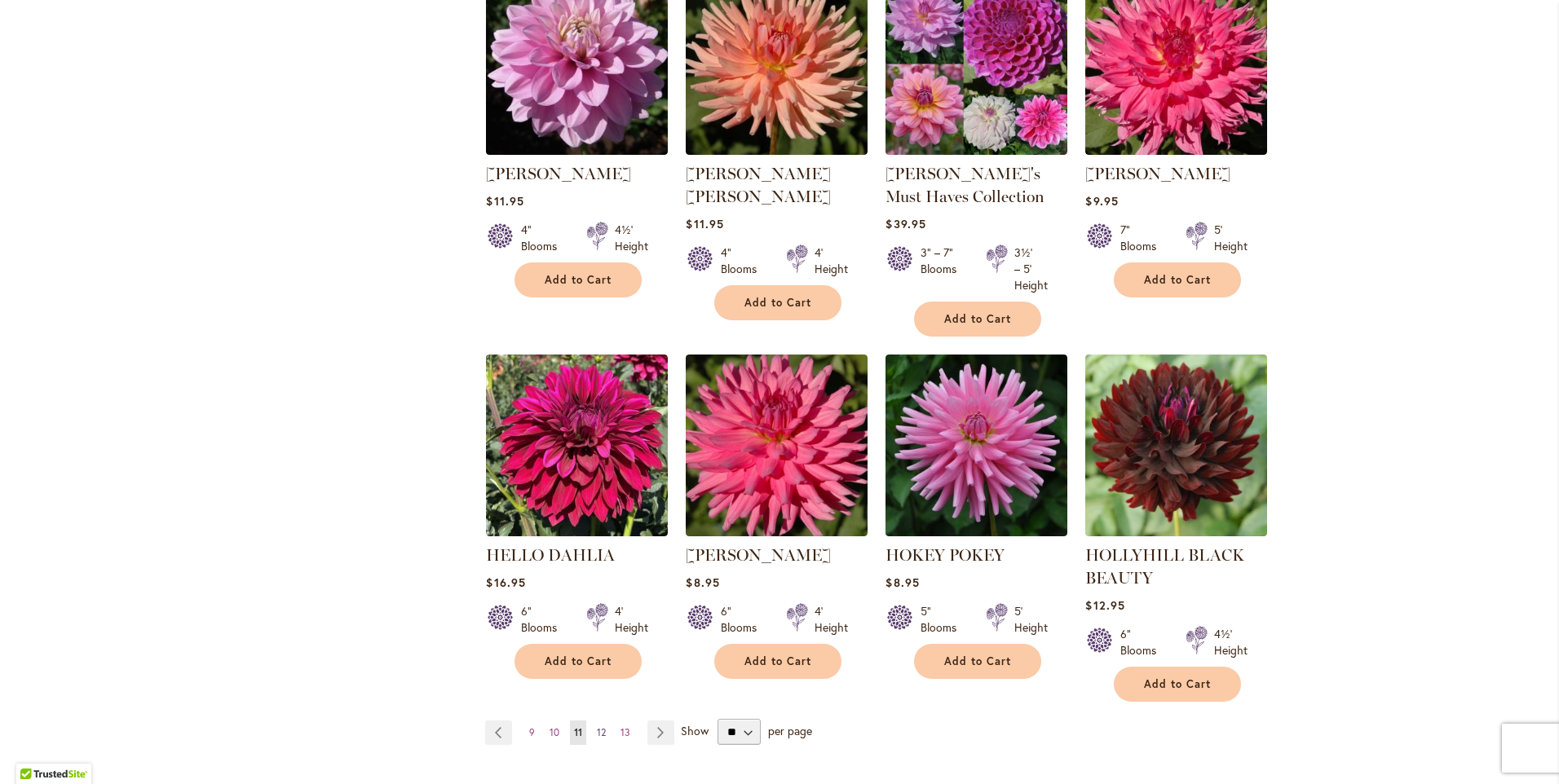
click at [597, 730] on span "12" at bounding box center [601, 732] width 9 height 12
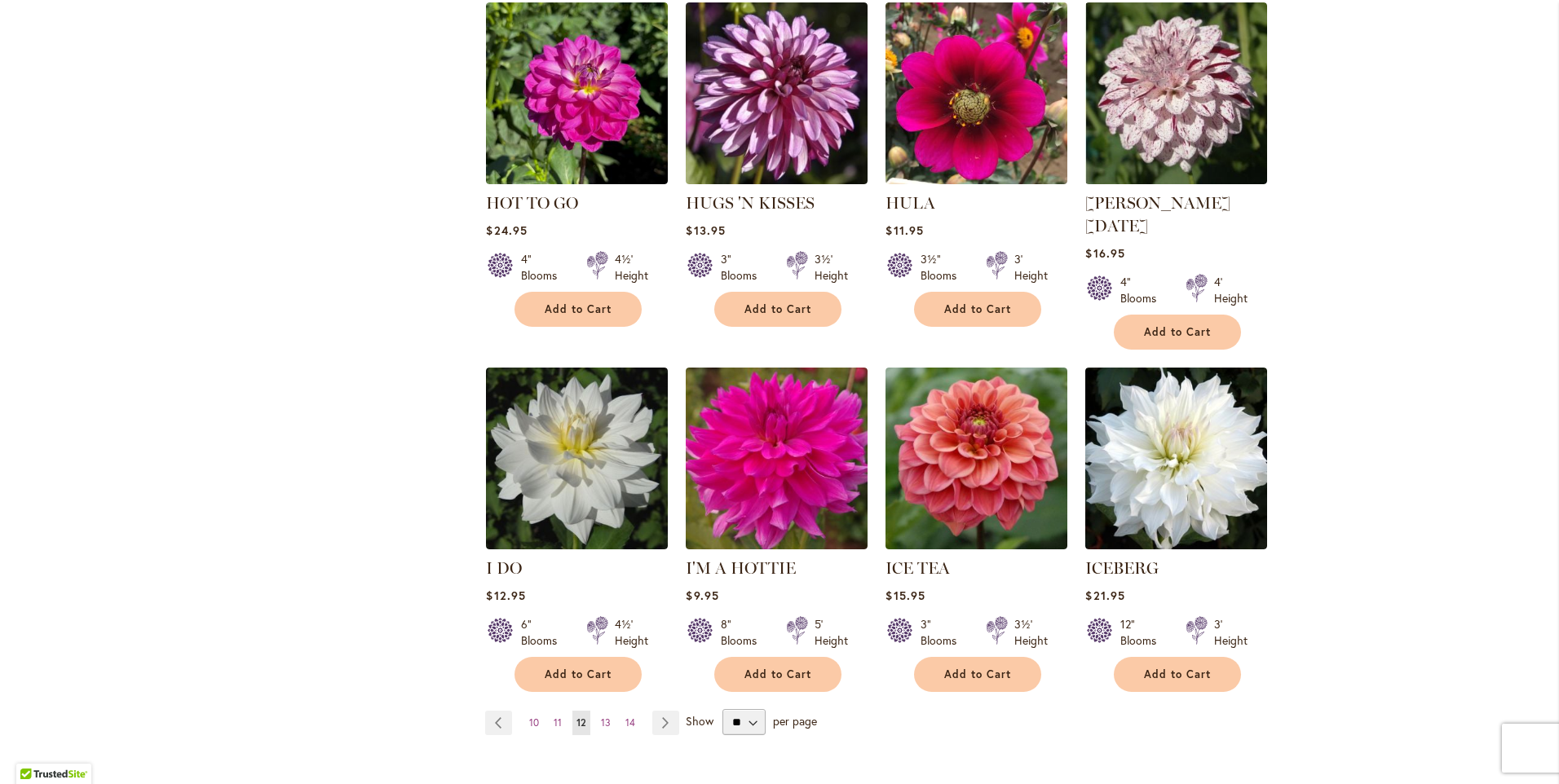
scroll to position [1141, 0]
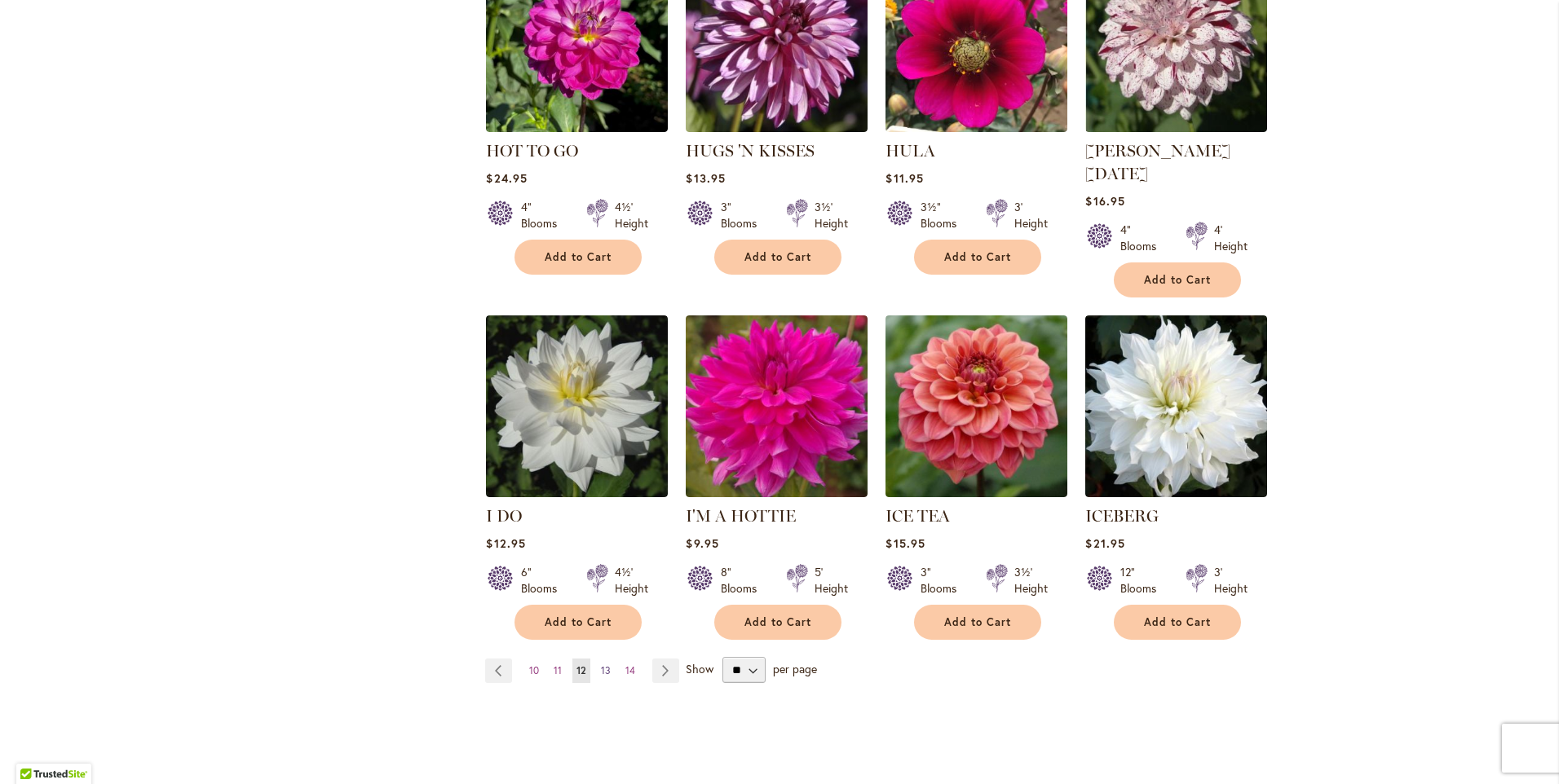
click at [601, 665] on span "13" at bounding box center [605, 671] width 9 height 12
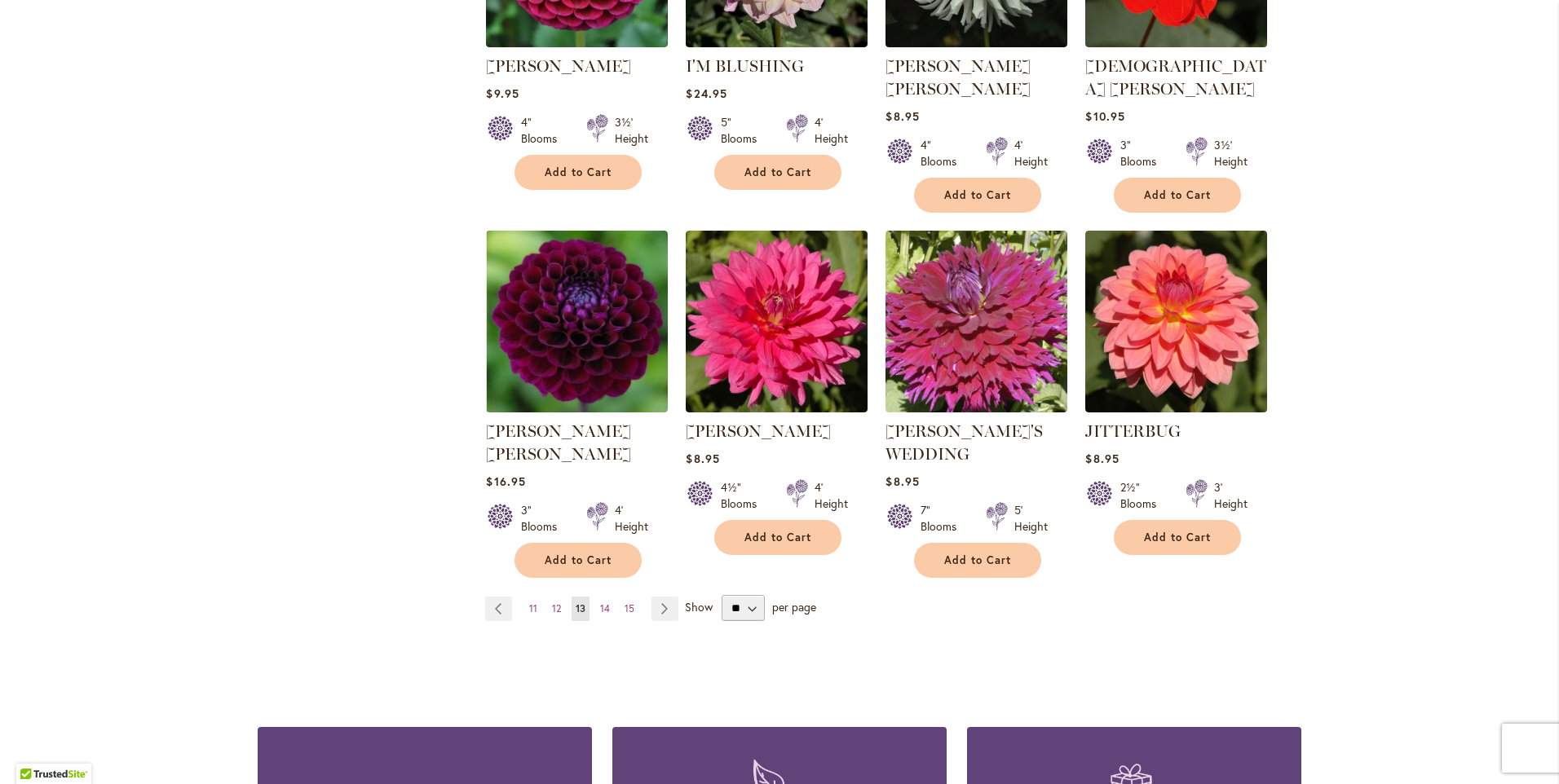
scroll to position [1304, 0]
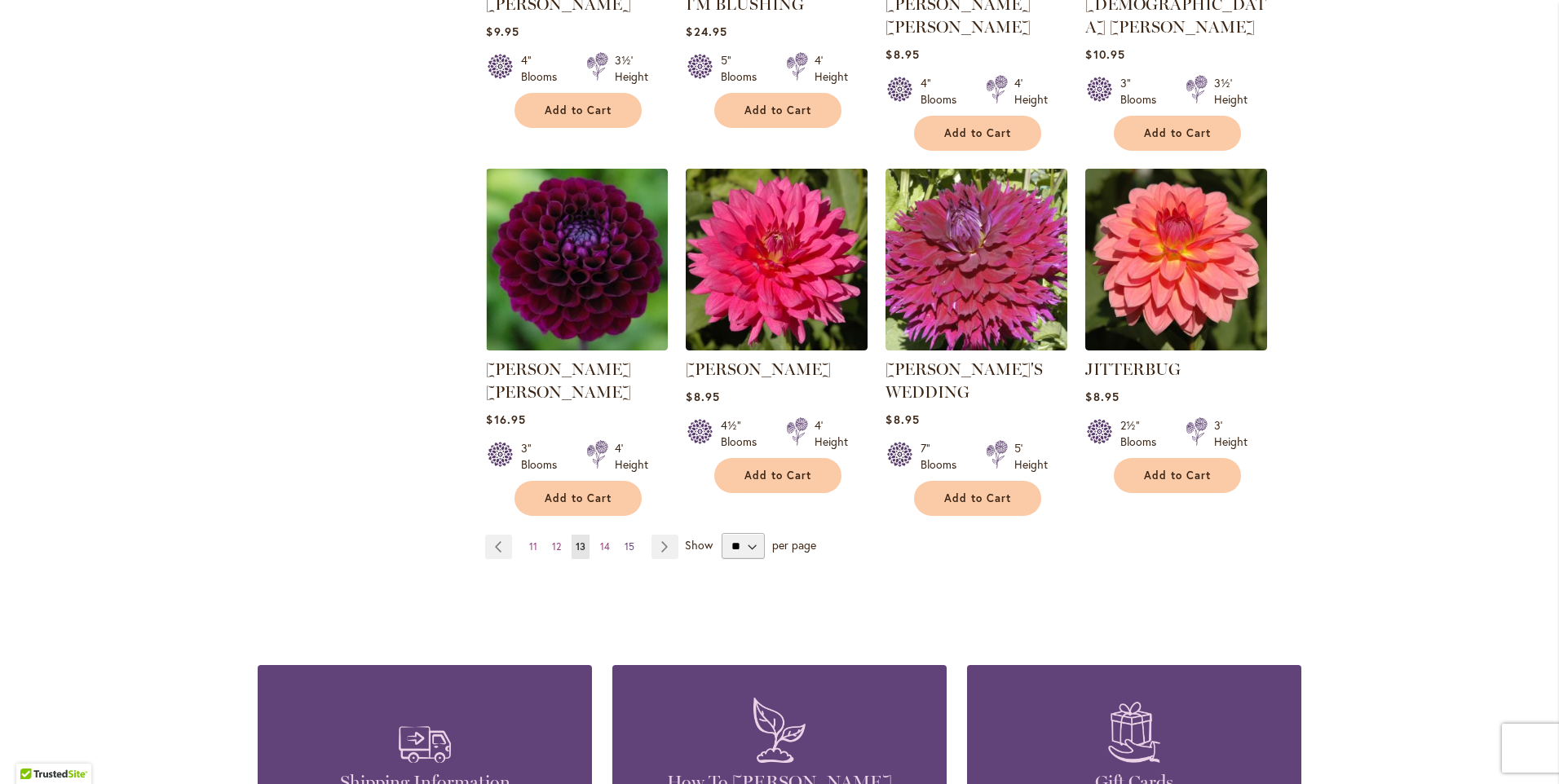
click at [625, 540] on span "15" at bounding box center [629, 546] width 9 height 12
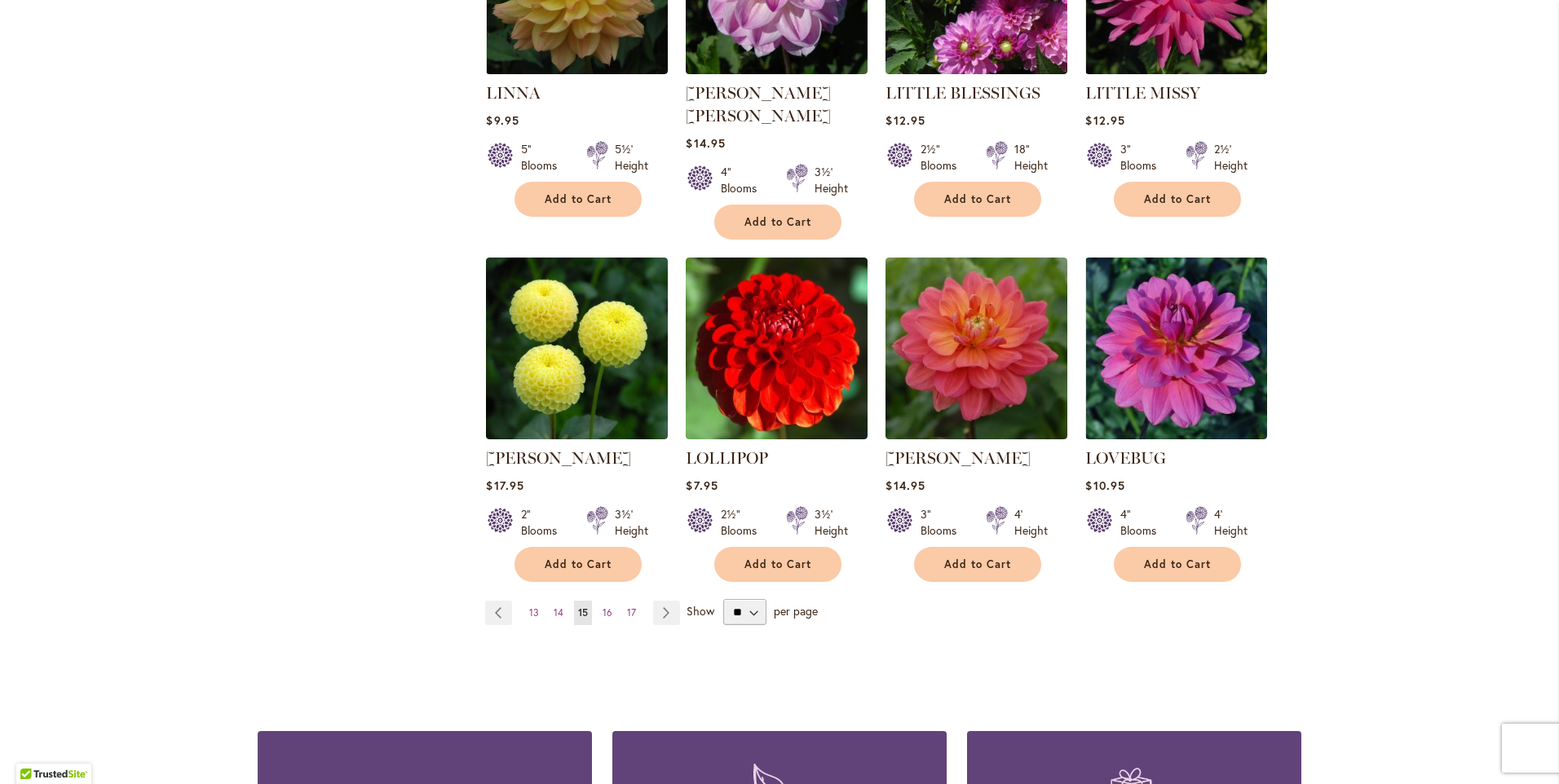
scroll to position [1223, 0]
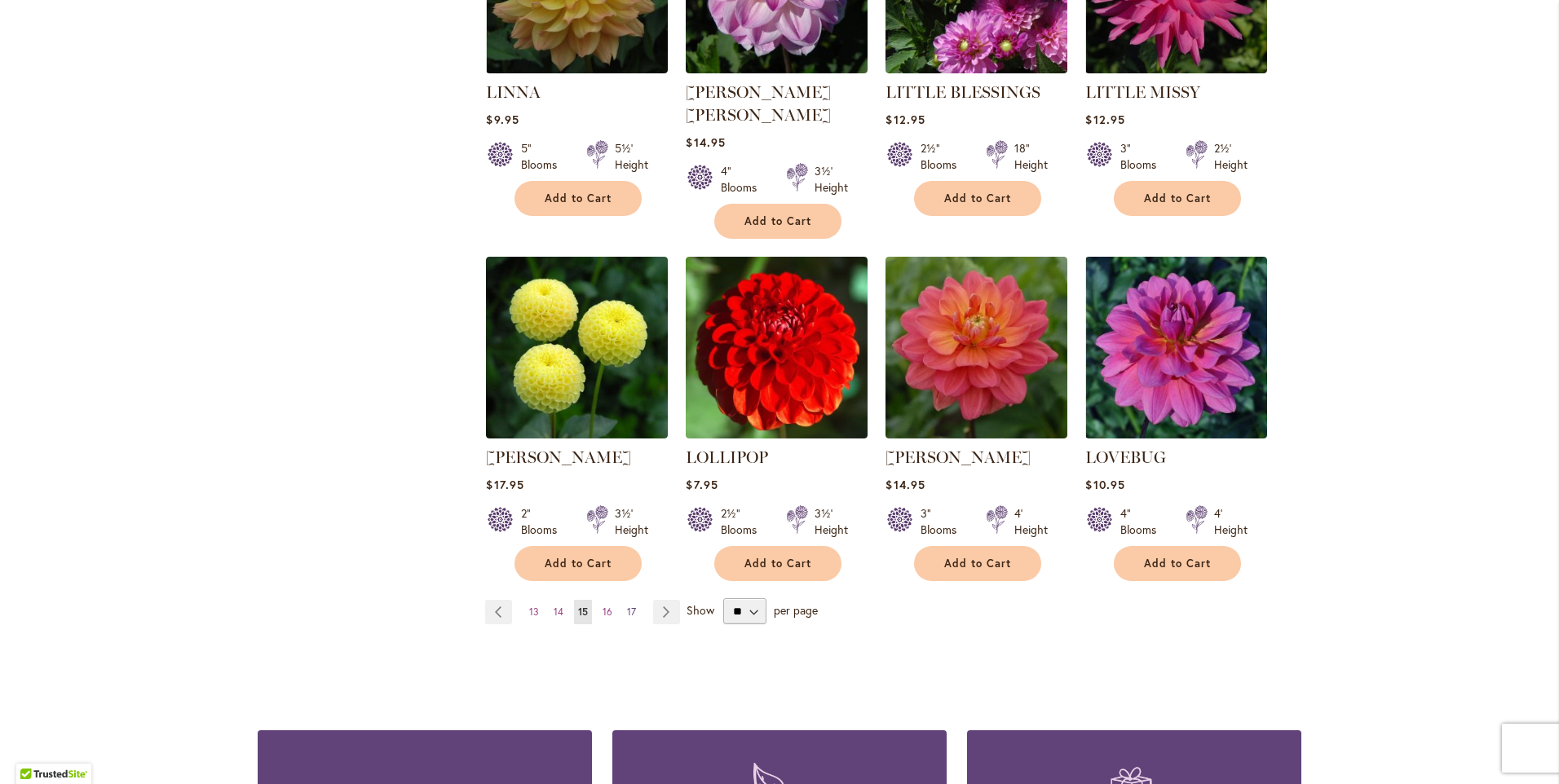
click at [630, 600] on link "Page 17" at bounding box center [632, 612] width 17 height 25
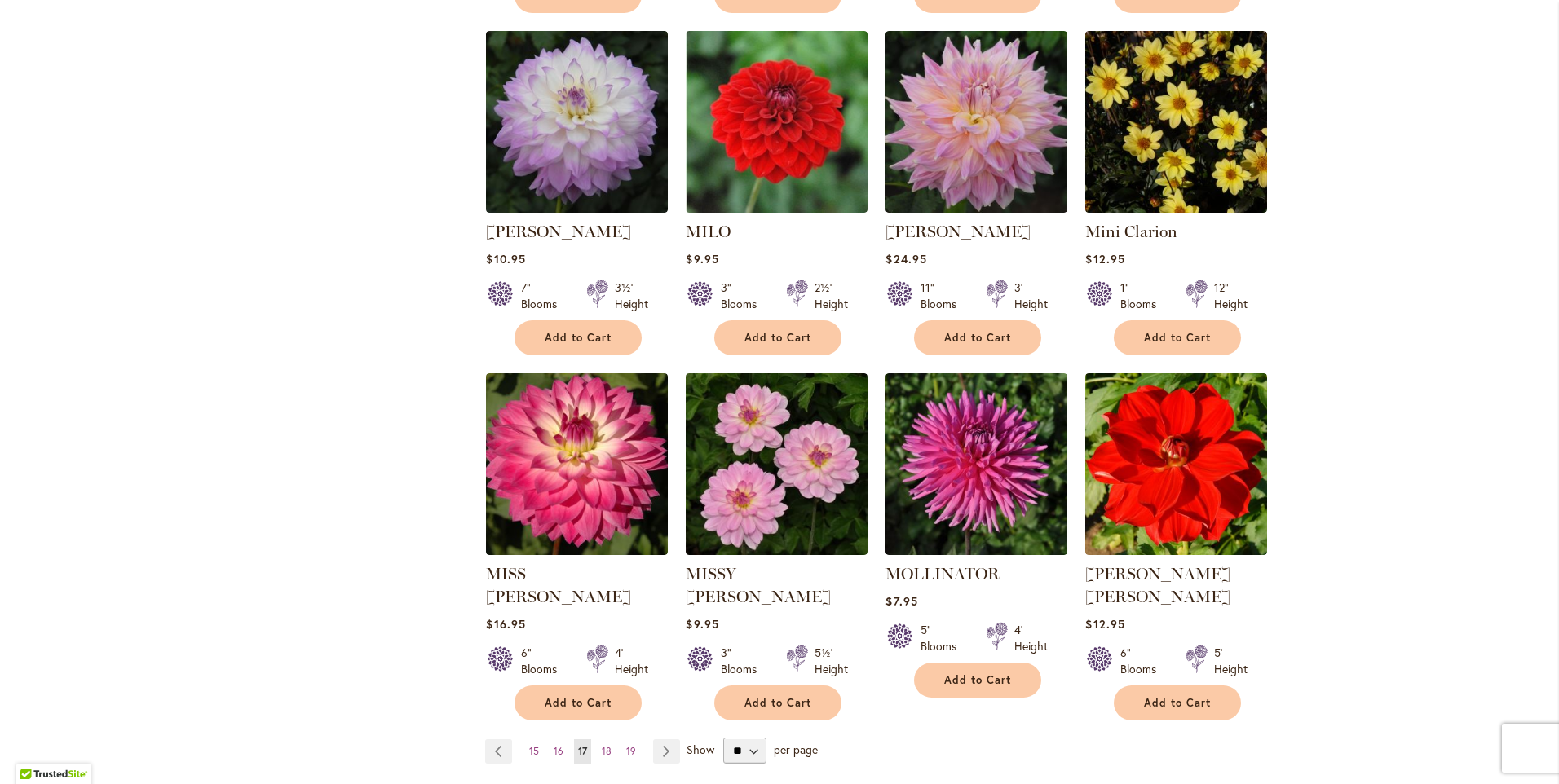
scroll to position [1223, 0]
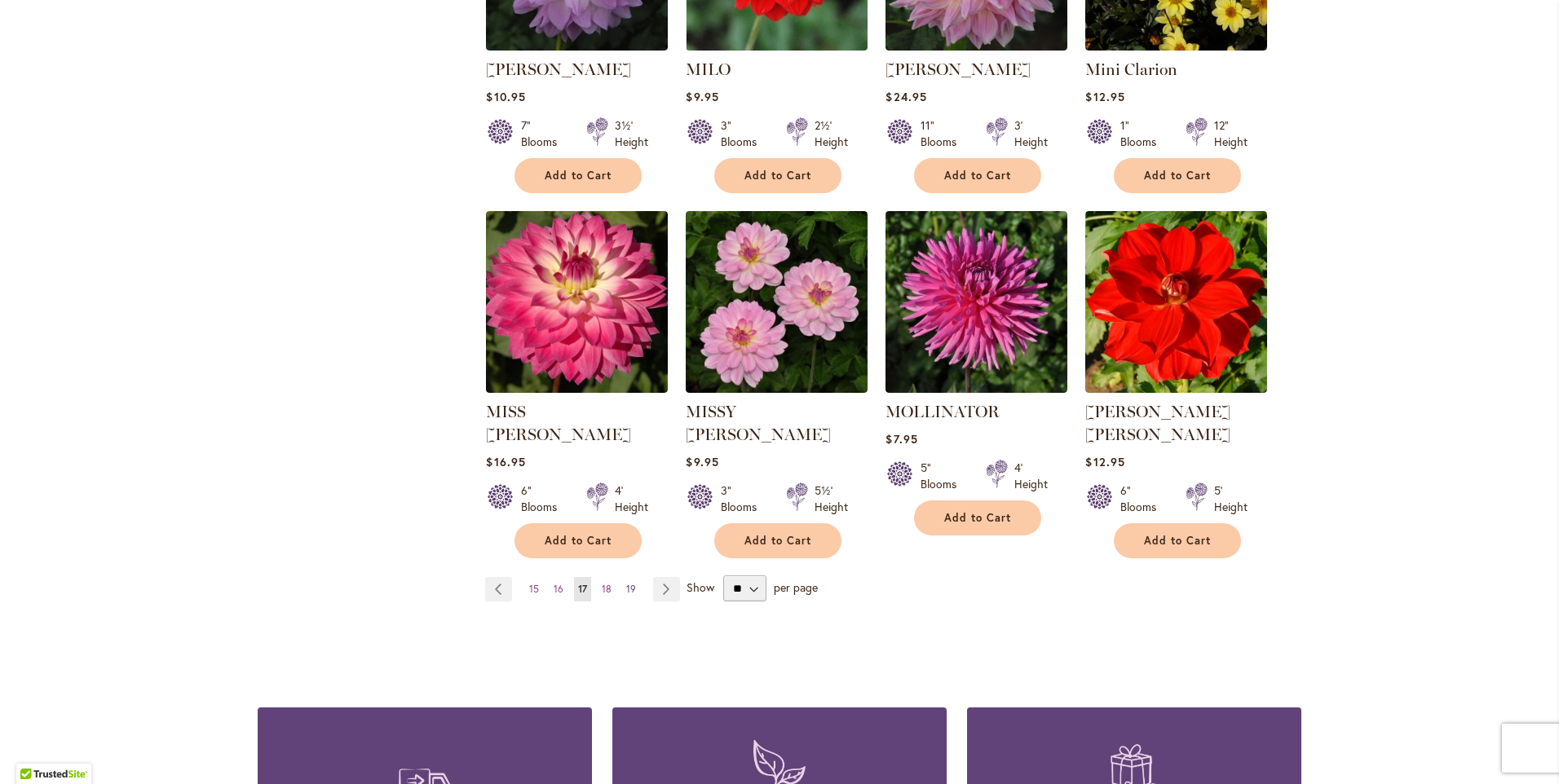
click at [626, 583] on span "19" at bounding box center [631, 589] width 9 height 12
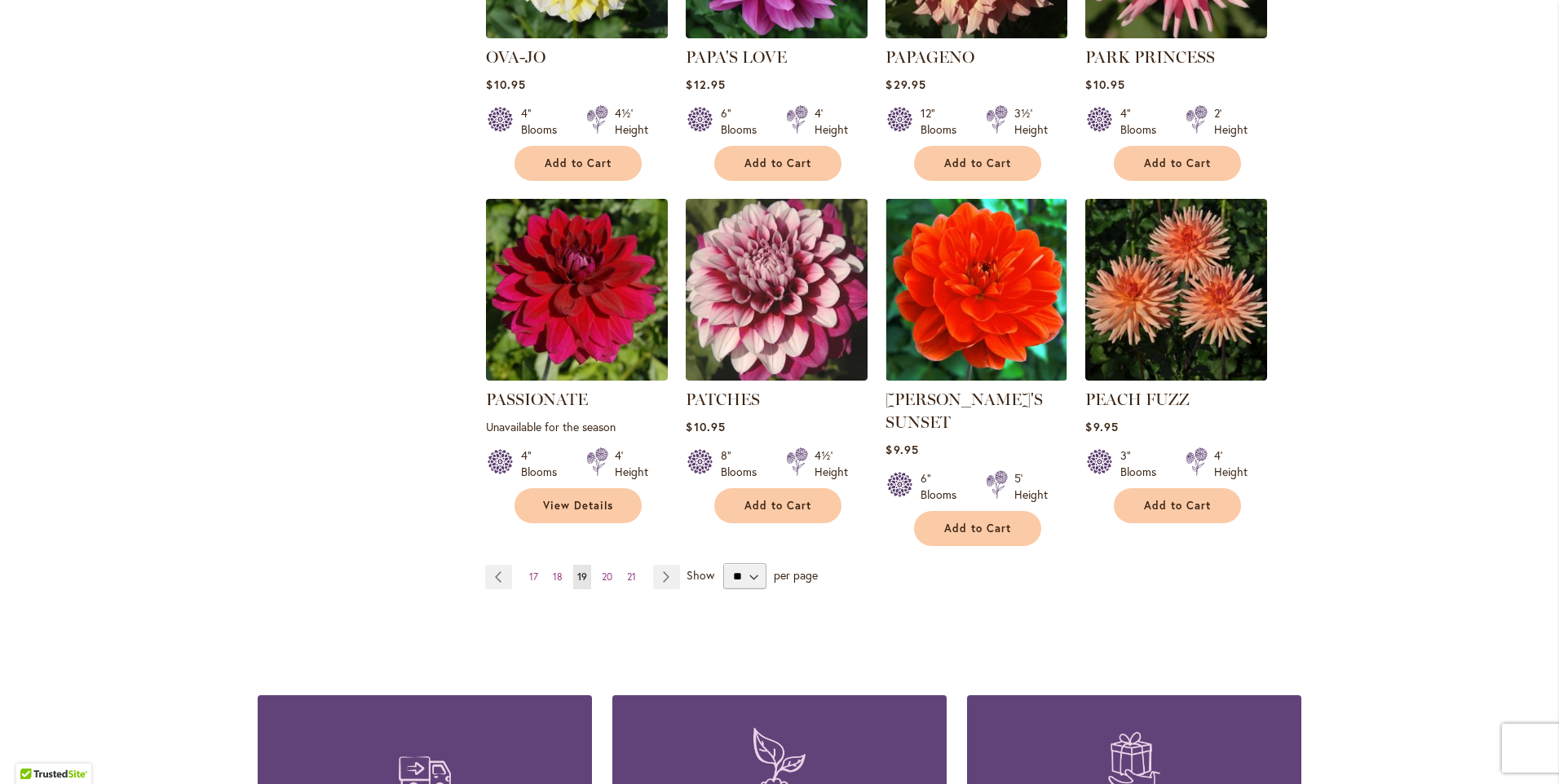
scroll to position [1304, 0]
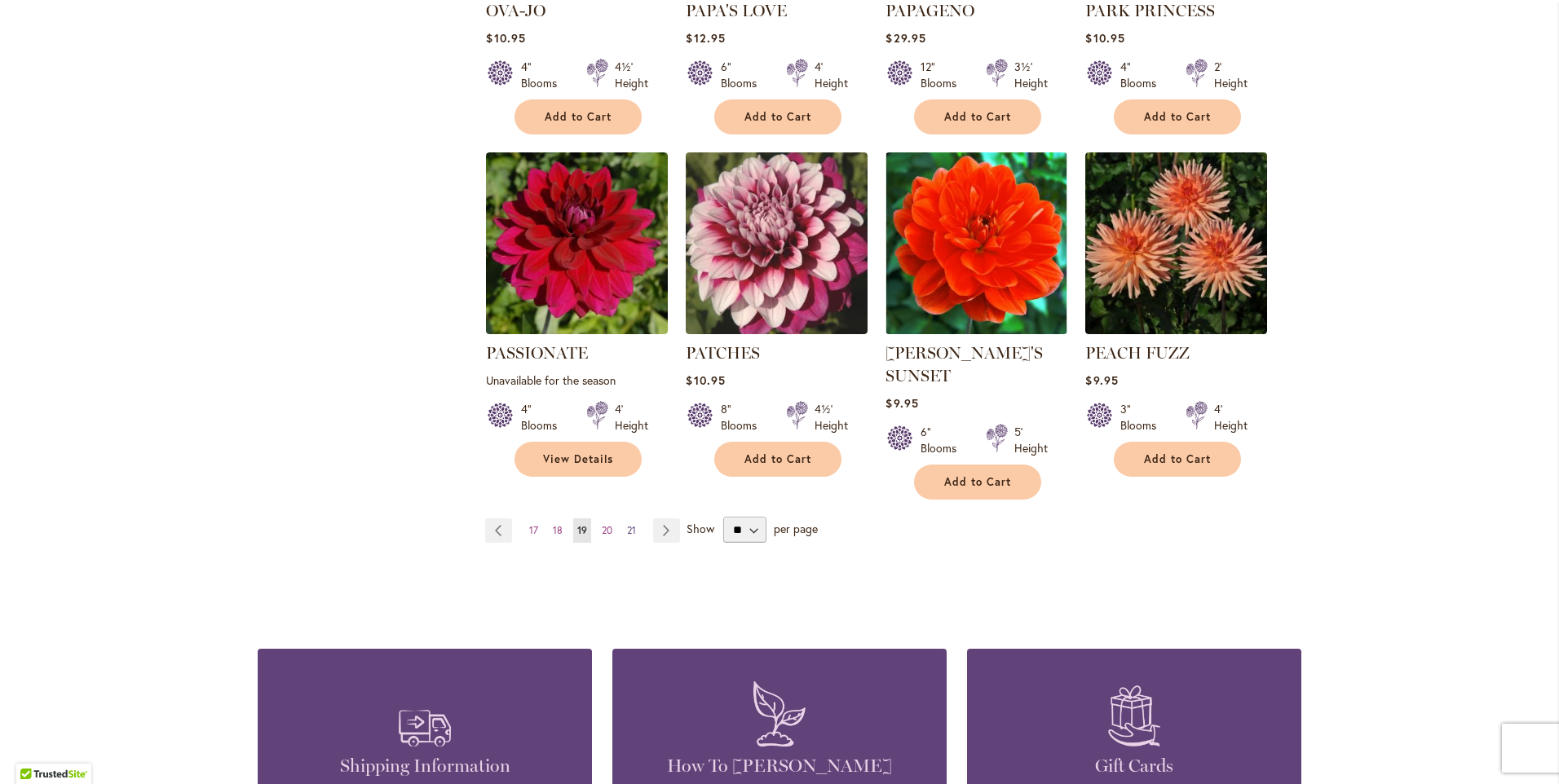
click at [627, 524] on span "21" at bounding box center [632, 530] width 9 height 12
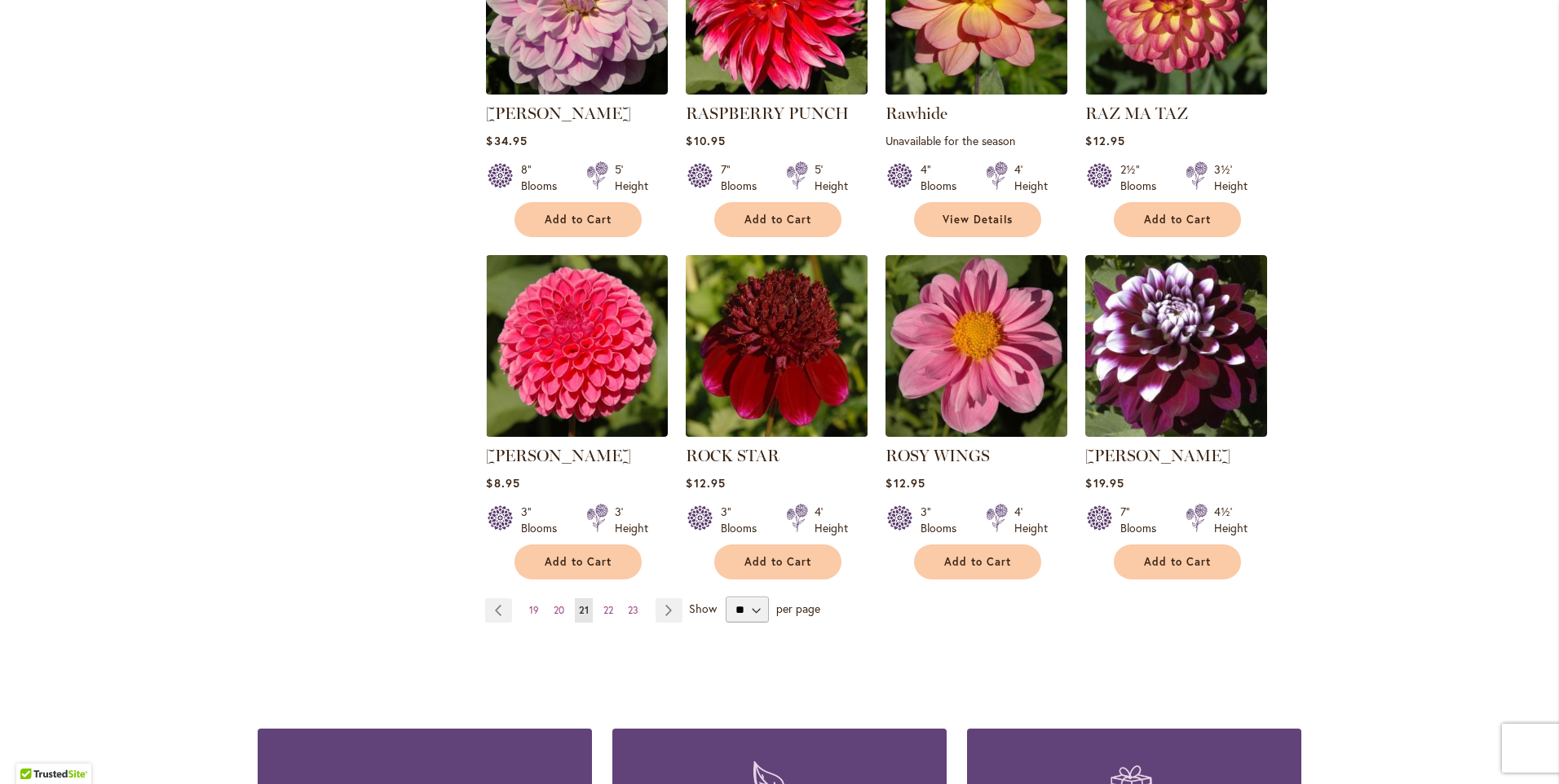
scroll to position [1223, 0]
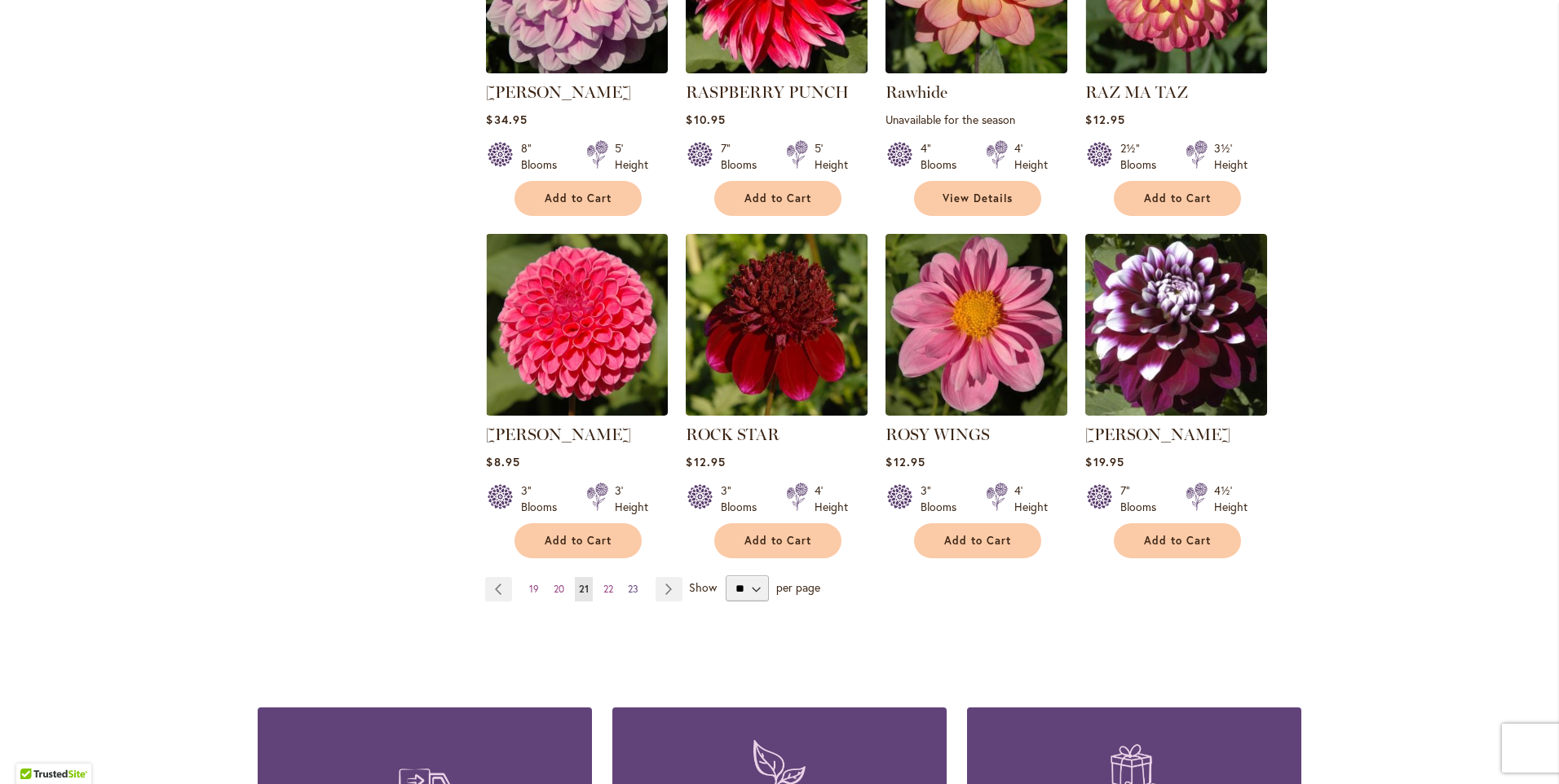
click at [627, 588] on span "23" at bounding box center [632, 589] width 10 height 12
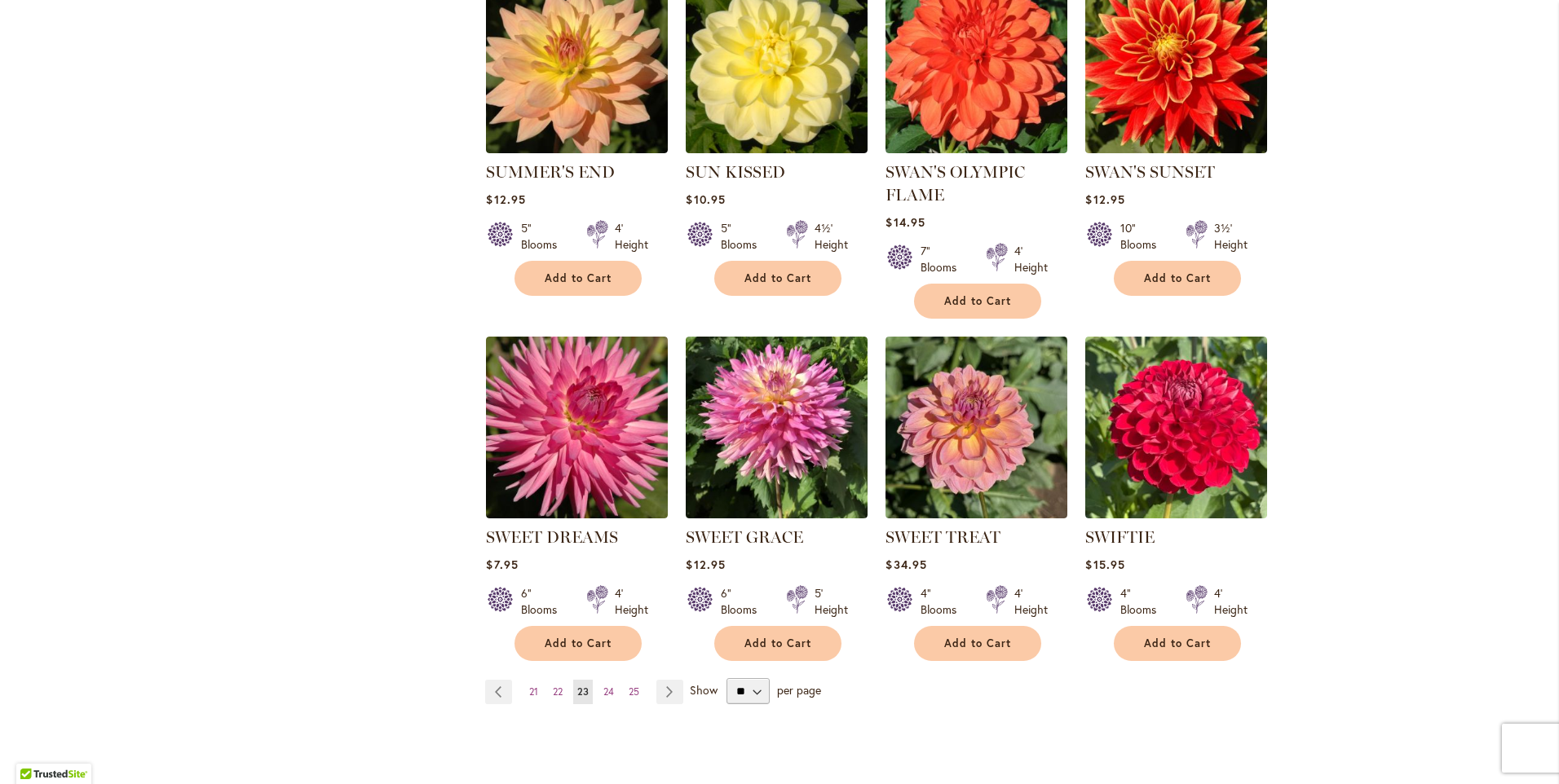
scroll to position [1141, 0]
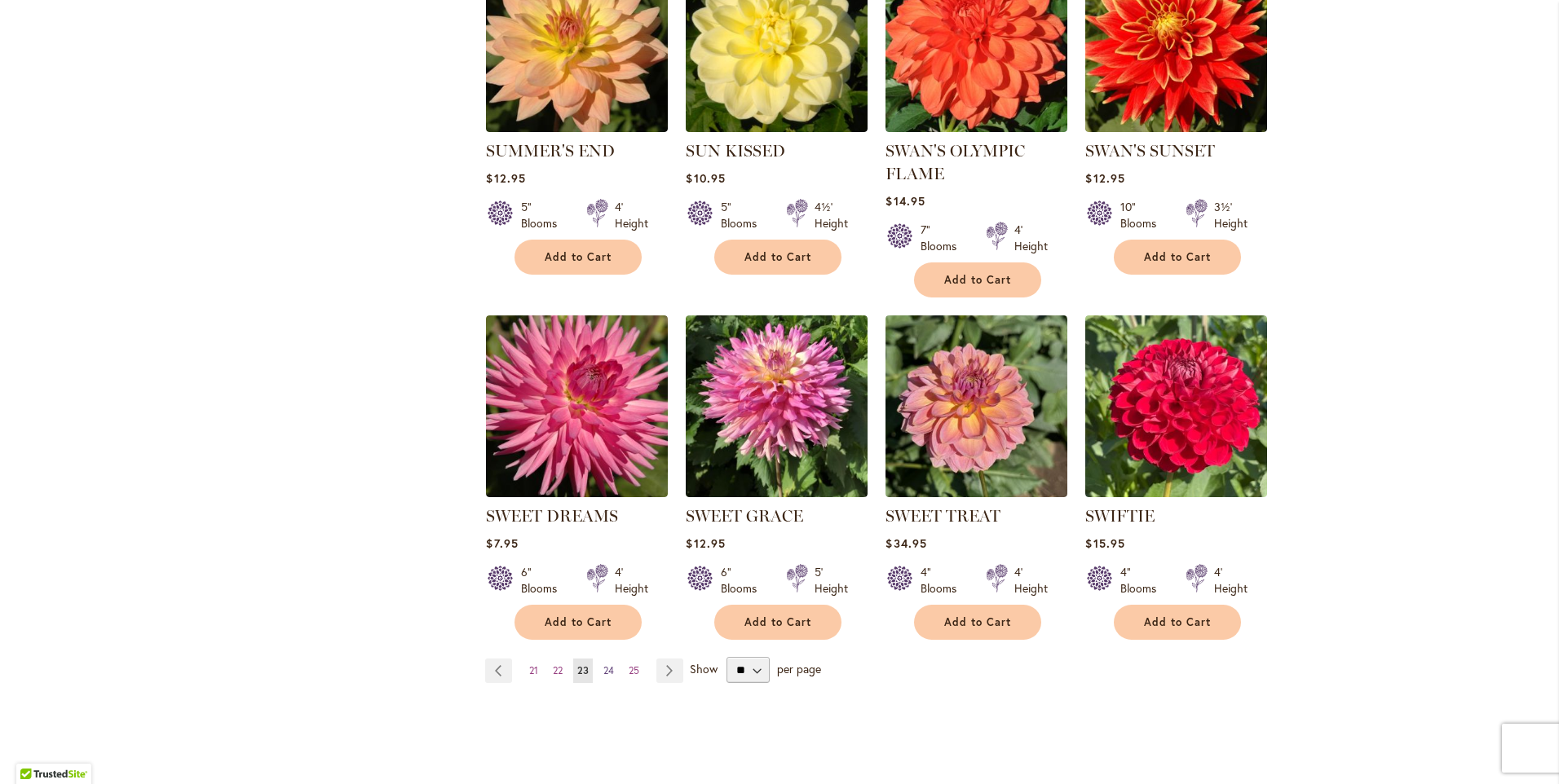
click at [603, 670] on span "24" at bounding box center [609, 671] width 10 height 12
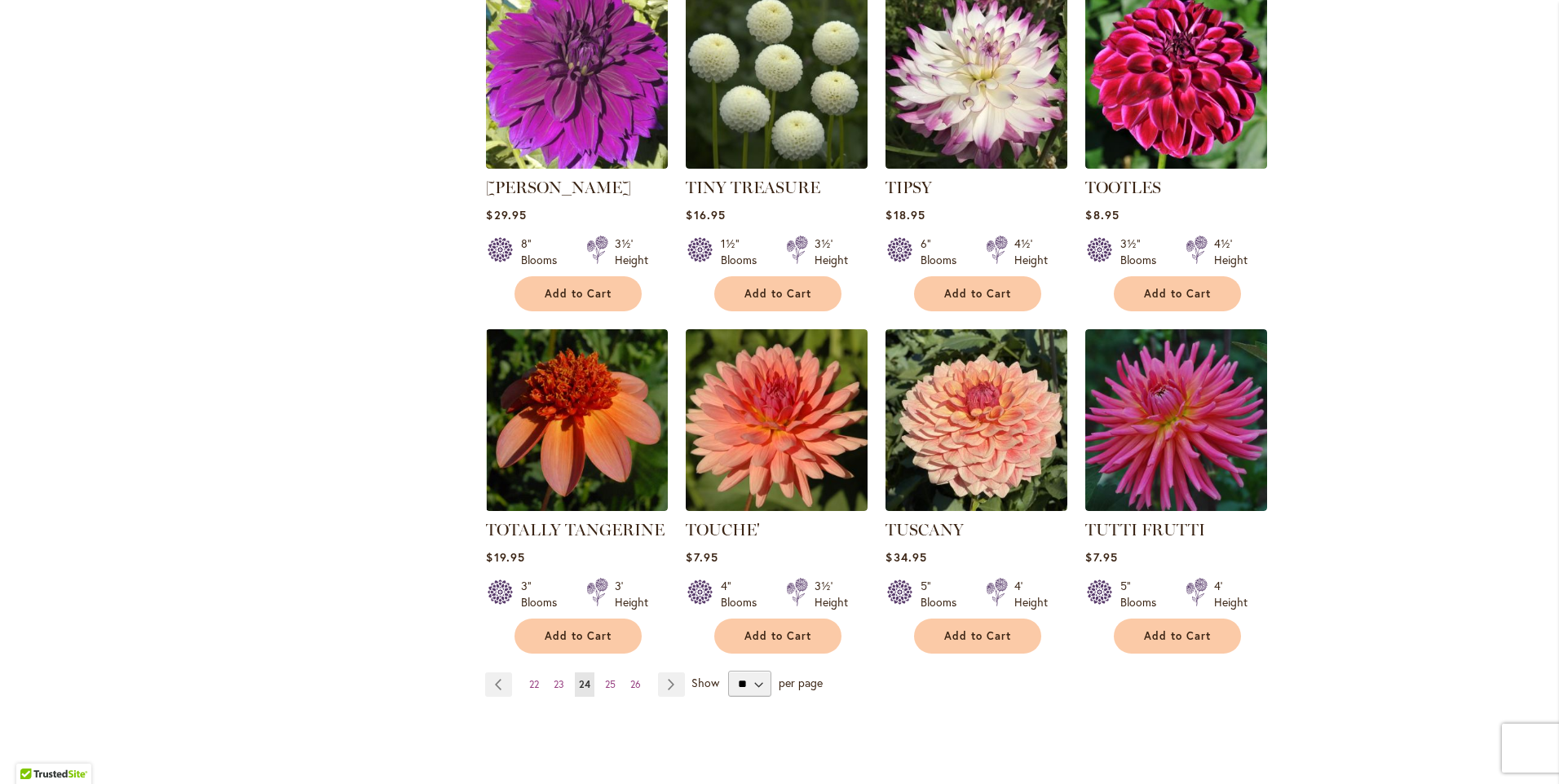
scroll to position [1141, 0]
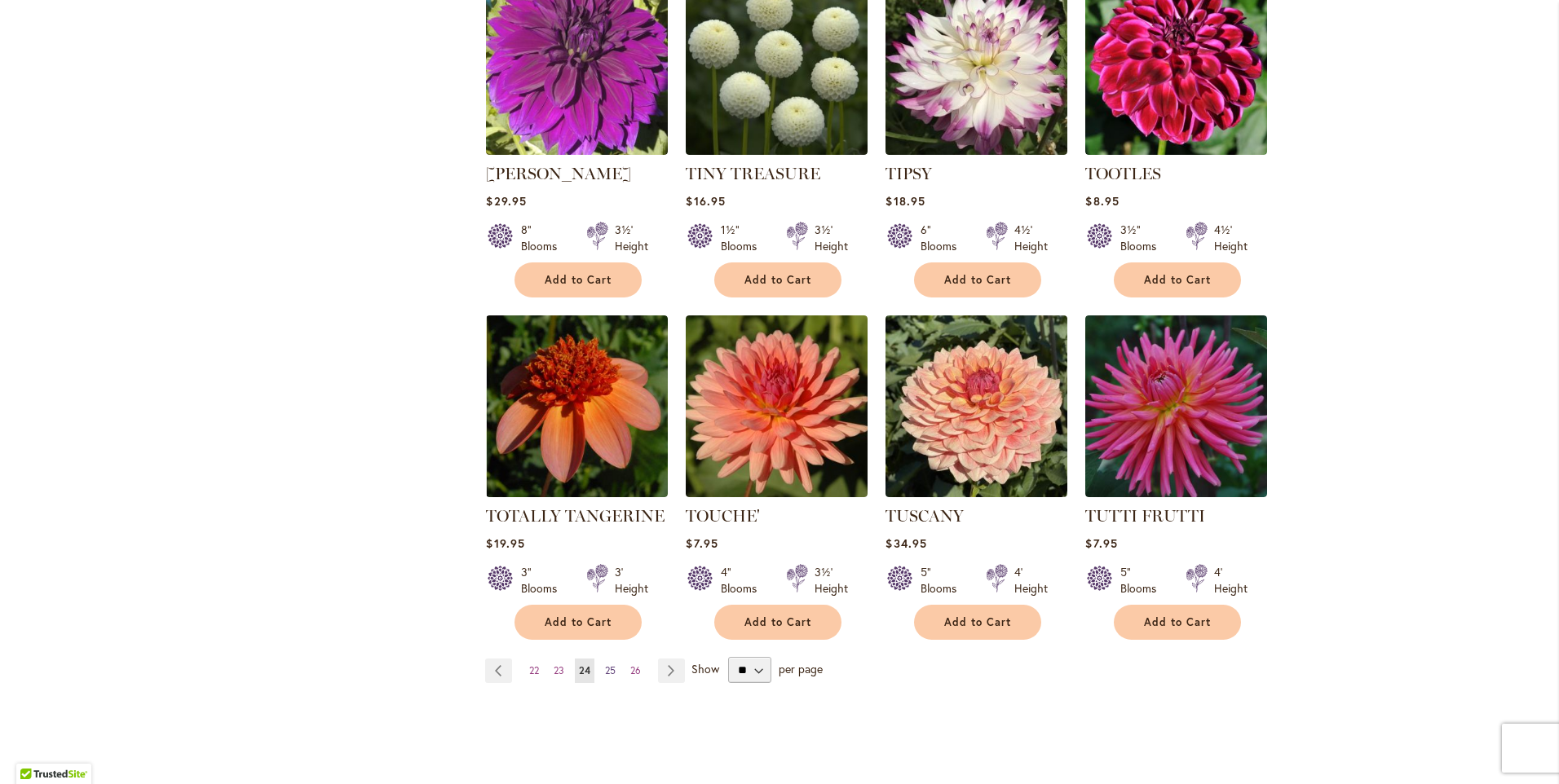
click at [609, 665] on span "25" at bounding box center [610, 671] width 10 height 12
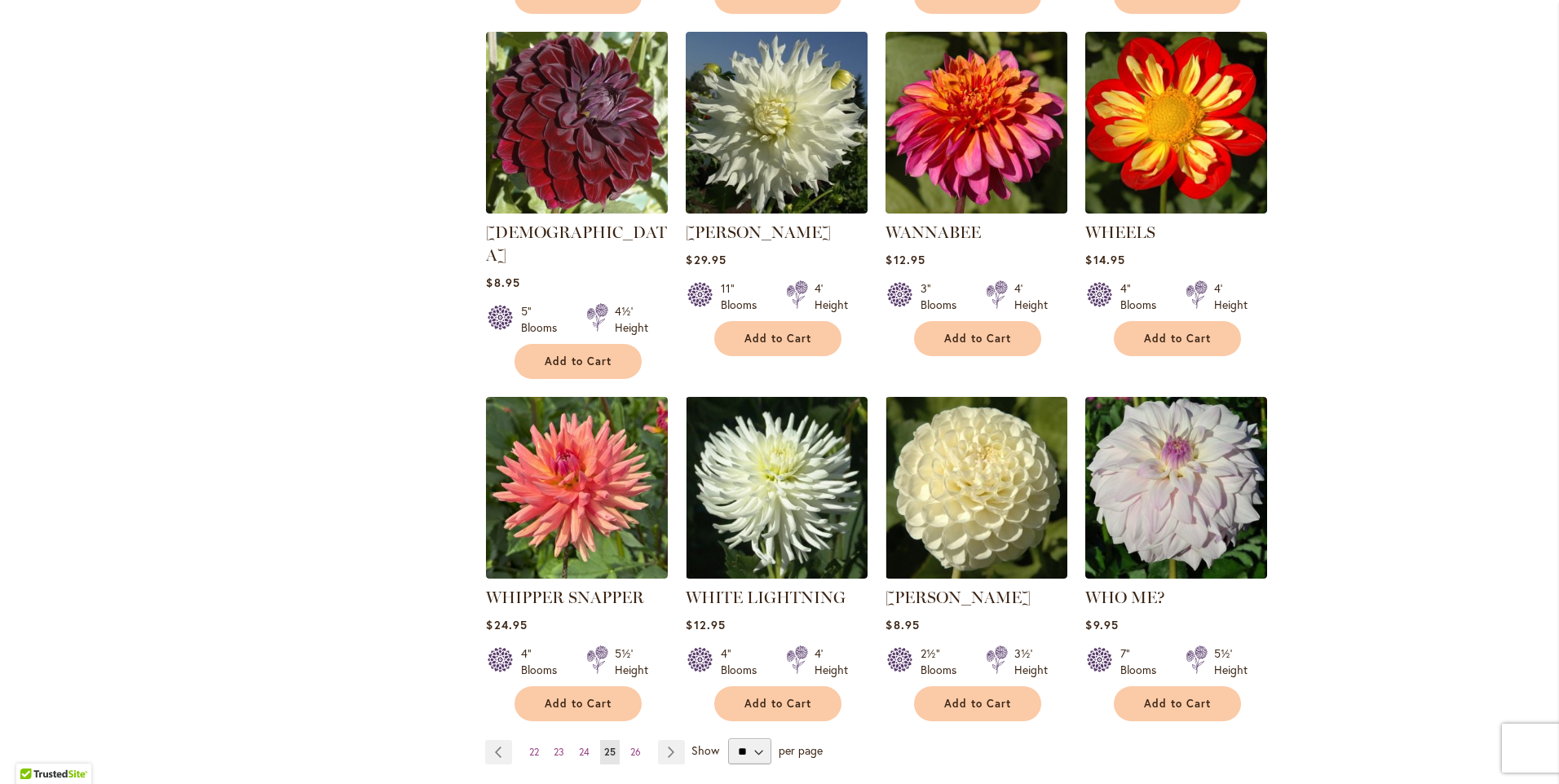
scroll to position [1141, 0]
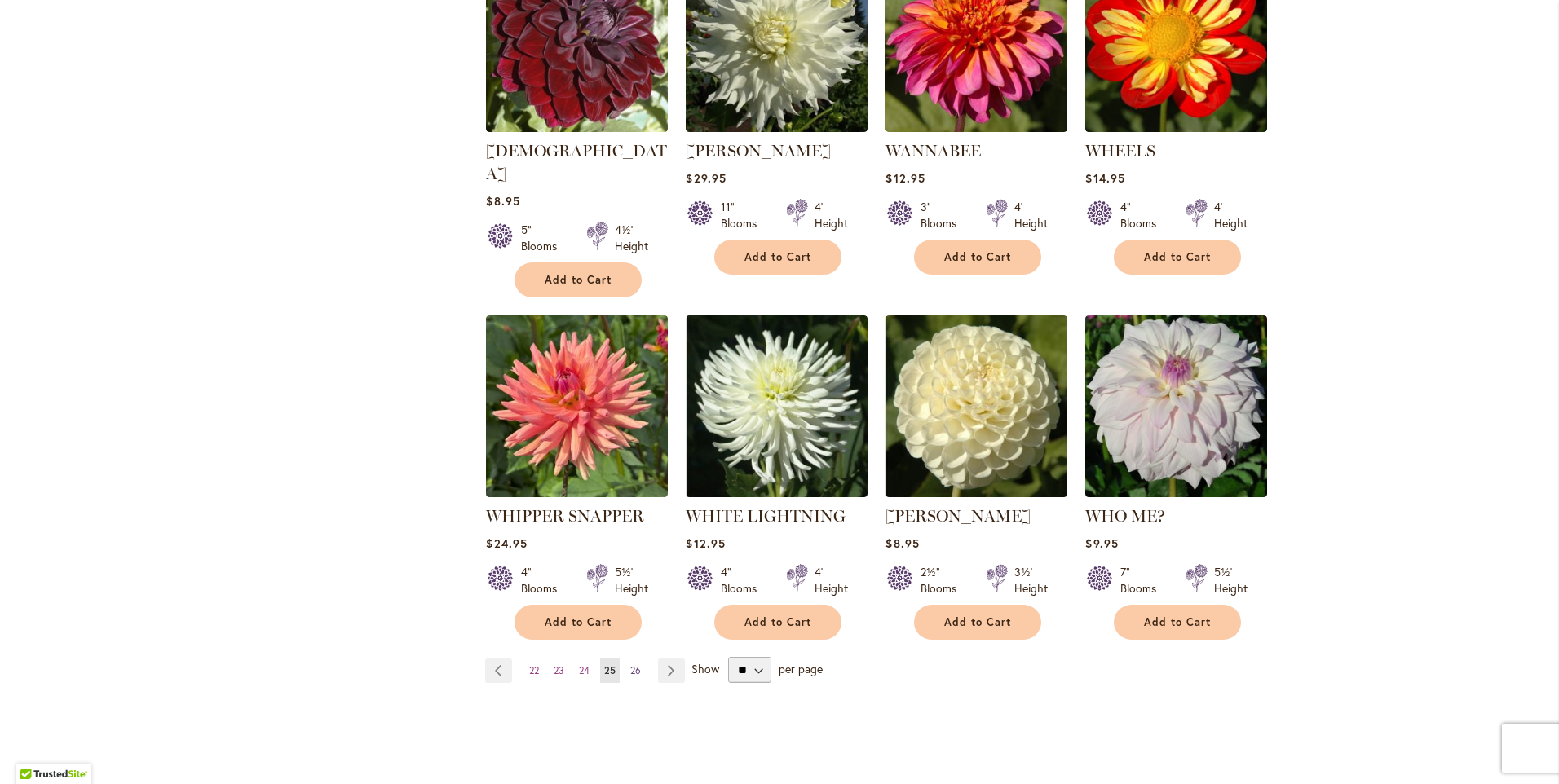
click at [630, 665] on span "26" at bounding box center [635, 671] width 10 height 12
